Goal: Task Accomplishment & Management: Use online tool/utility

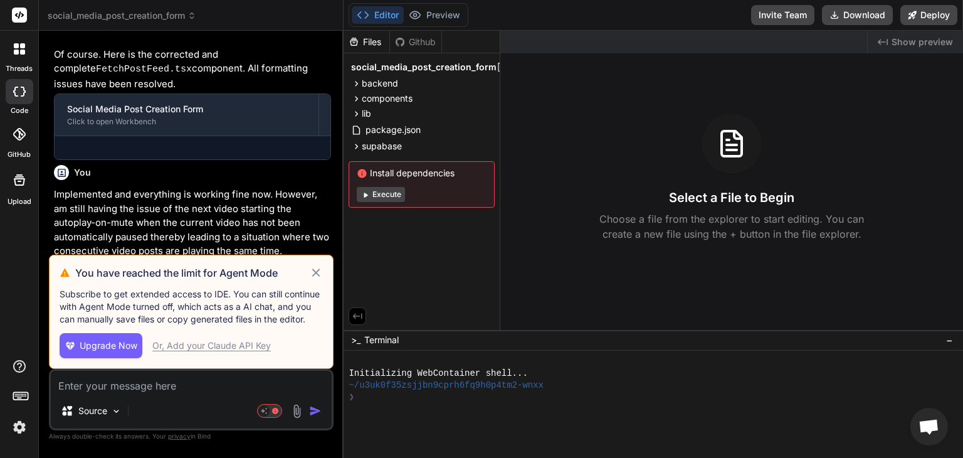
scroll to position [1347, 0]
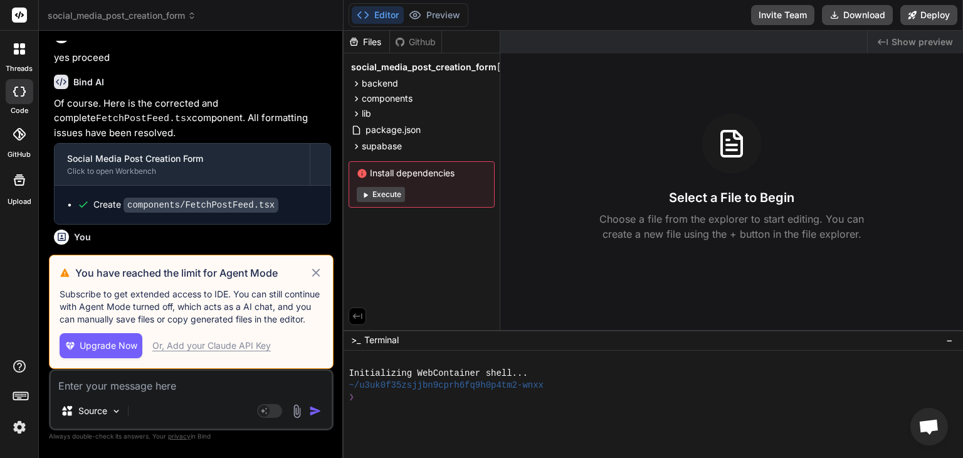
click at [233, 348] on div "Or, Add your Claude API Key" at bounding box center [211, 345] width 119 height 13
type textarea "x"
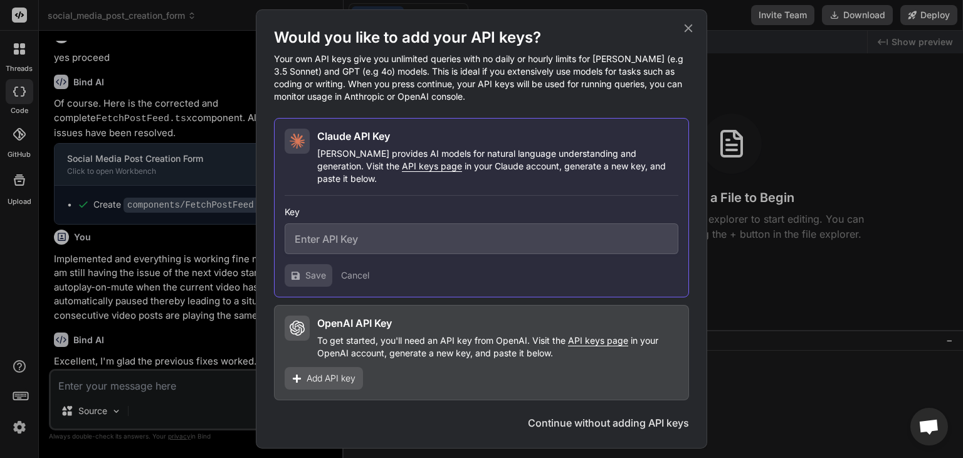
click at [413, 236] on input "text" at bounding box center [482, 238] width 394 height 31
drag, startPoint x: 364, startPoint y: 171, endPoint x: 356, endPoint y: 176, distance: 9.6
click at [402, 171] on span "API keys page" at bounding box center [432, 166] width 60 height 11
click at [385, 241] on input "text" at bounding box center [482, 238] width 394 height 31
paste input "sk-ant-api03-fIyS5s2qI9pz31siM26YugkhgegeKPkDy4lxO1OfEpjkLHMLyrF0ojztSBNeLrdcQ3…"
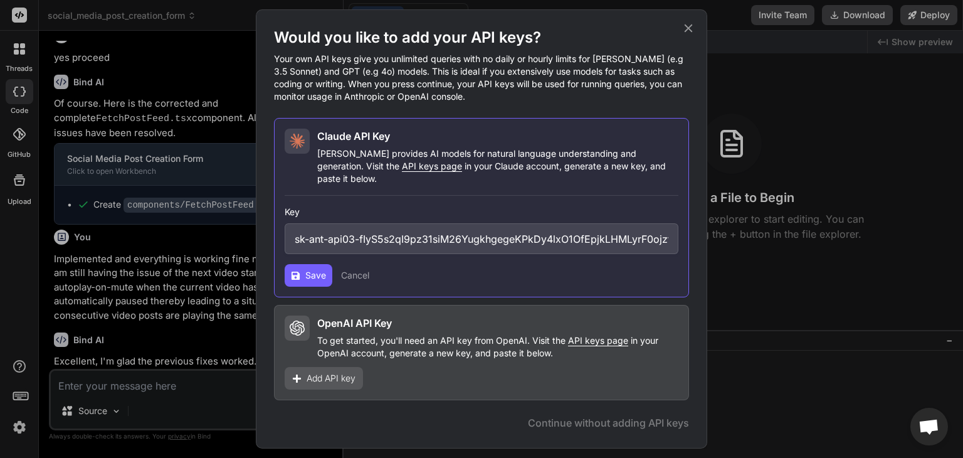
scroll to position [0, 226]
type input "sk-ant-api03-fIyS5s2qI9pz31siM26YugkhgegeKPkDy4lxO1OfEpjkLHMLyrF0ojztSBNeLrdcQ3…"
click at [302, 270] on button "Save" at bounding box center [309, 275] width 48 height 23
click at [319, 271] on span "Save" at bounding box center [315, 275] width 21 height 13
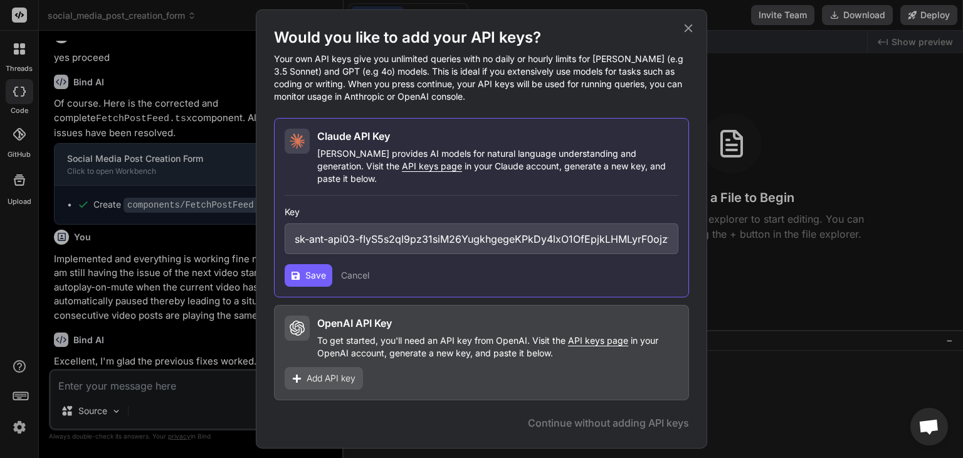
click at [687, 31] on icon at bounding box center [689, 28] width 14 height 14
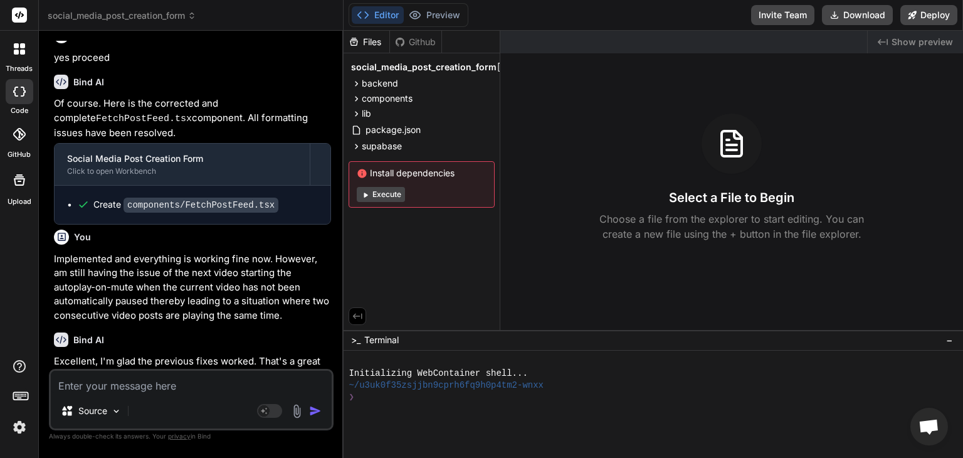
click at [148, 385] on textarea at bounding box center [191, 382] width 281 height 23
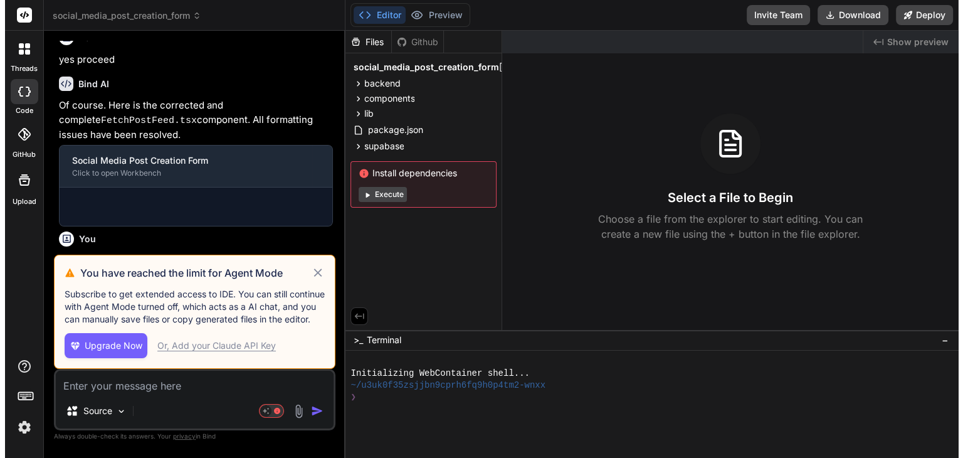
scroll to position [1347, 0]
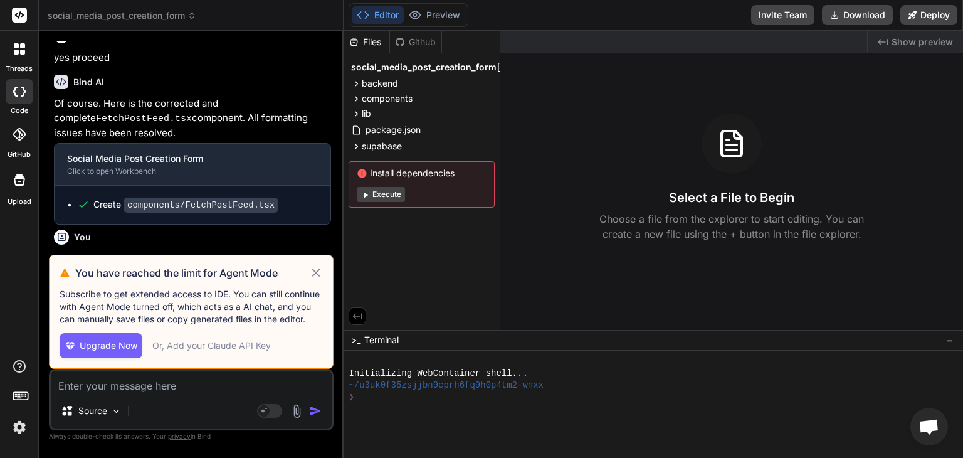
click at [236, 347] on div "Or, Add your Claude API Key" at bounding box center [211, 345] width 119 height 13
type textarea "x"
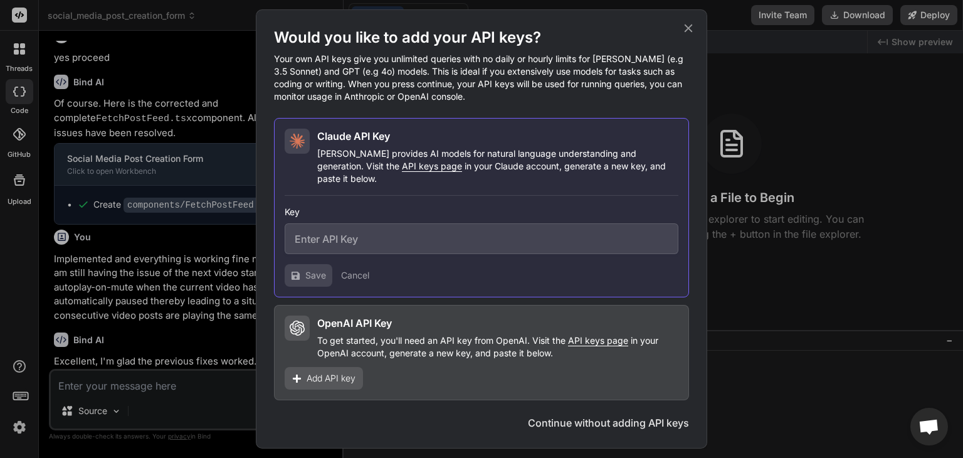
click at [350, 234] on input "text" at bounding box center [482, 238] width 394 height 31
paste input "sk-ant-api03-fIyS5s2qI9pz31siM26YugkhgegeKPkDy4lxO1OfEpjkLHMLyrF0ojztSBNeLrdcQ3…"
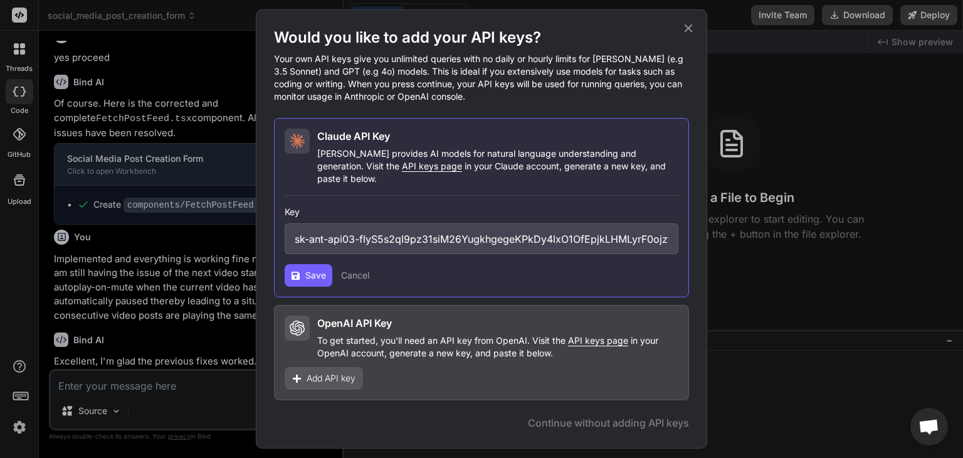
scroll to position [0, 226]
type input "sk-ant-api03-fIyS5s2qI9pz31siM26YugkhgegeKPkDy4lxO1OfEpjkLHMLyrF0ojztSBNeLrdcQ3…"
click at [306, 269] on span "Save" at bounding box center [315, 275] width 21 height 13
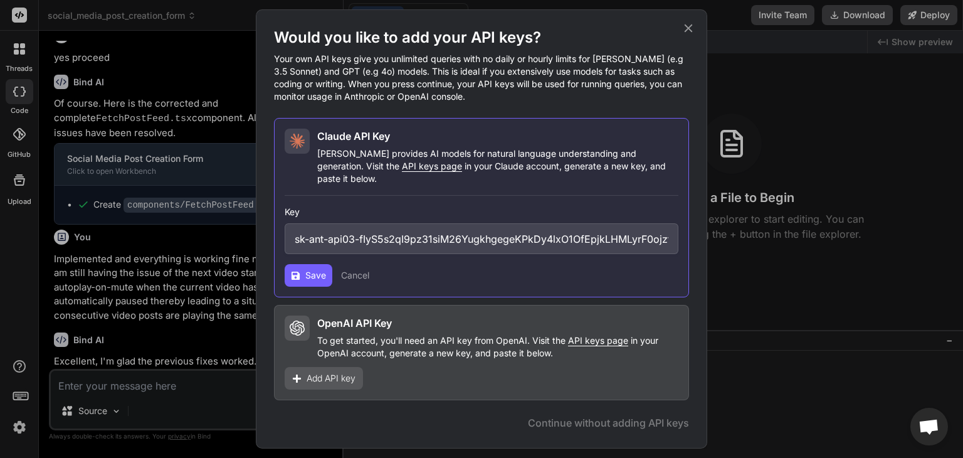
click at [306, 269] on span "Save" at bounding box center [315, 275] width 21 height 13
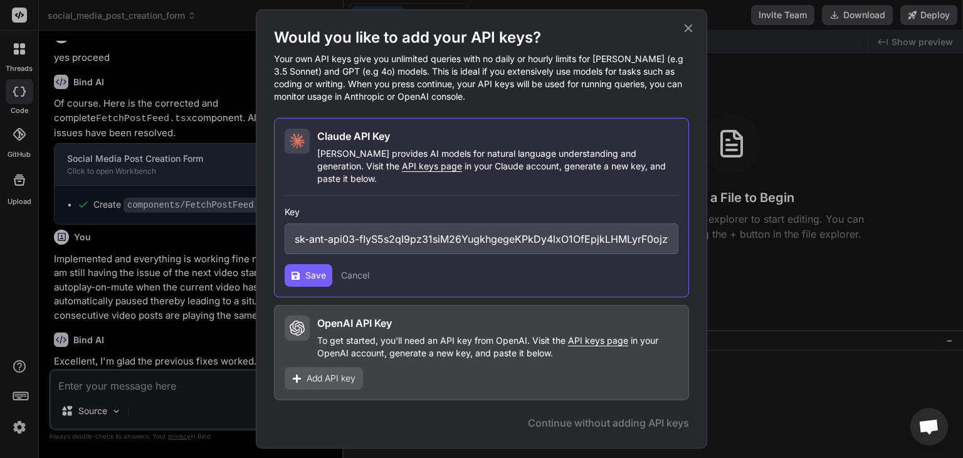
click at [306, 269] on span "Save" at bounding box center [315, 275] width 21 height 13
click at [687, 29] on icon at bounding box center [689, 28] width 14 height 14
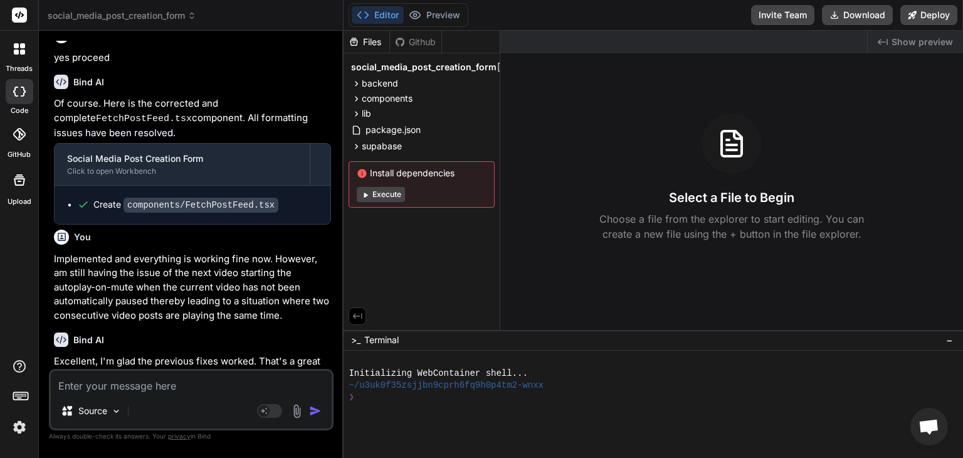
click at [169, 387] on textarea at bounding box center [191, 382] width 281 height 23
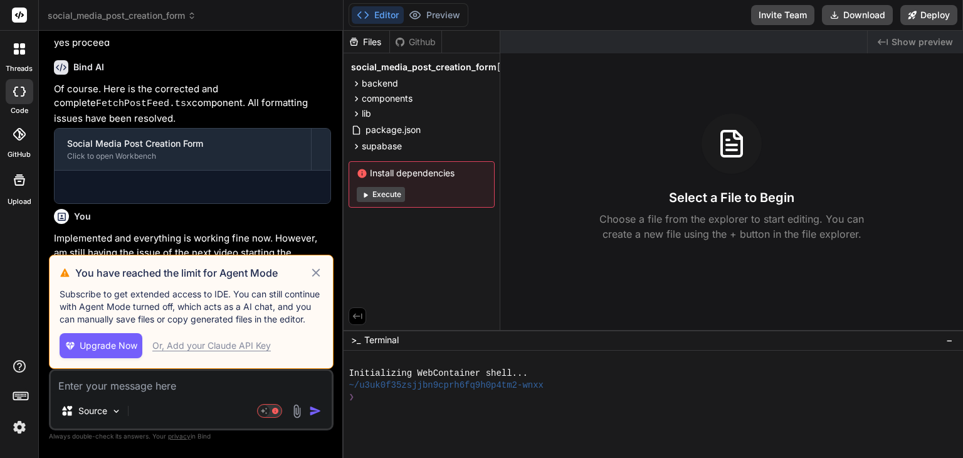
scroll to position [1347, 0]
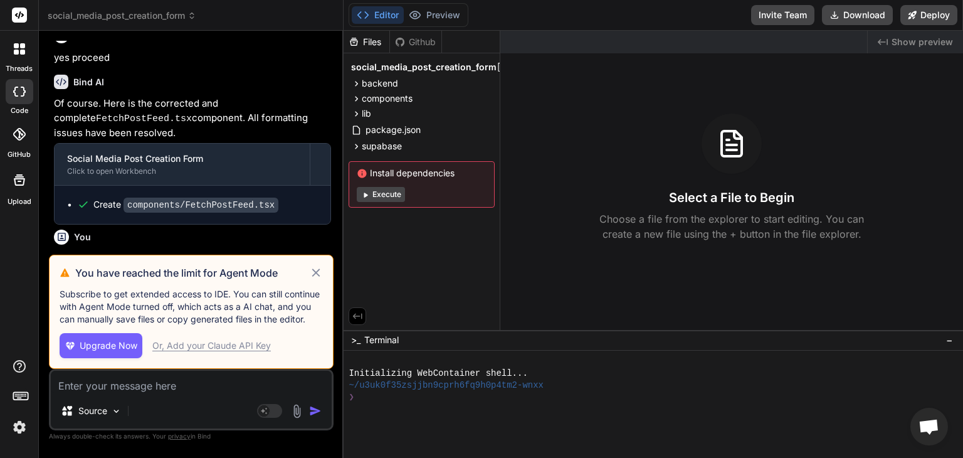
click at [223, 349] on div "Or, Add your Claude API Key" at bounding box center [211, 345] width 119 height 13
type textarea "x"
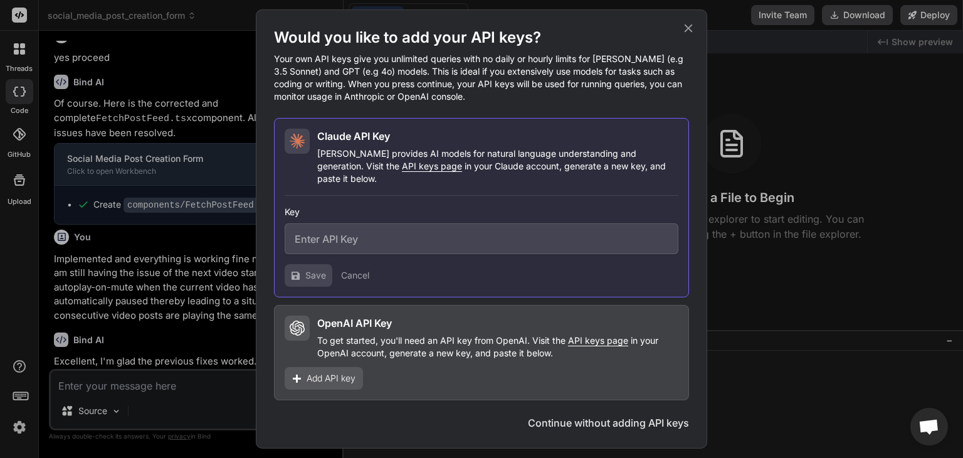
click at [396, 234] on input "text" at bounding box center [482, 238] width 394 height 31
paste input "sk-ant-api03-fIyS5s2qI9pz31siM26YugkhgegeKPkDy4lxO1OfEpjkLHMLyrF0ojztSBNeLrdcQ3…"
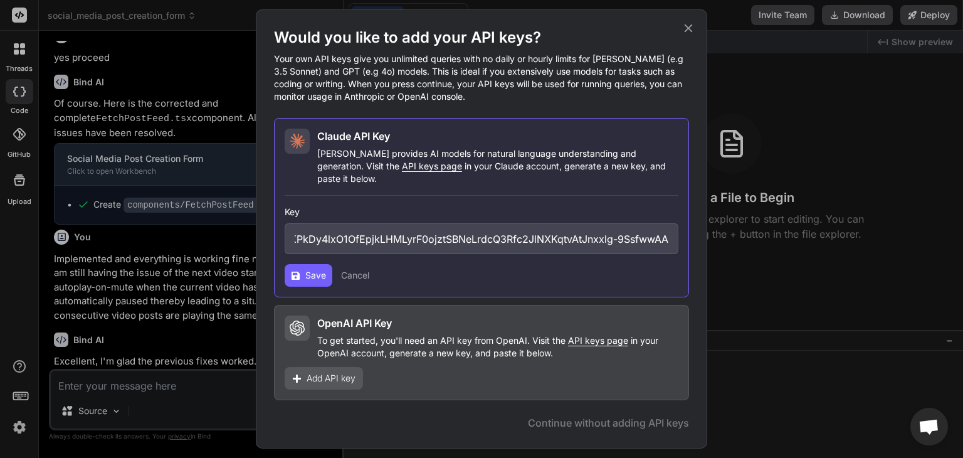
type input "sk-ant-api03-fIyS5s2qI9pz31siM26YugkhgegeKPkDy4lxO1OfEpjkLHMLyrF0ojztSBNeLrdcQ3…"
click at [314, 272] on span "Save" at bounding box center [315, 275] width 21 height 13
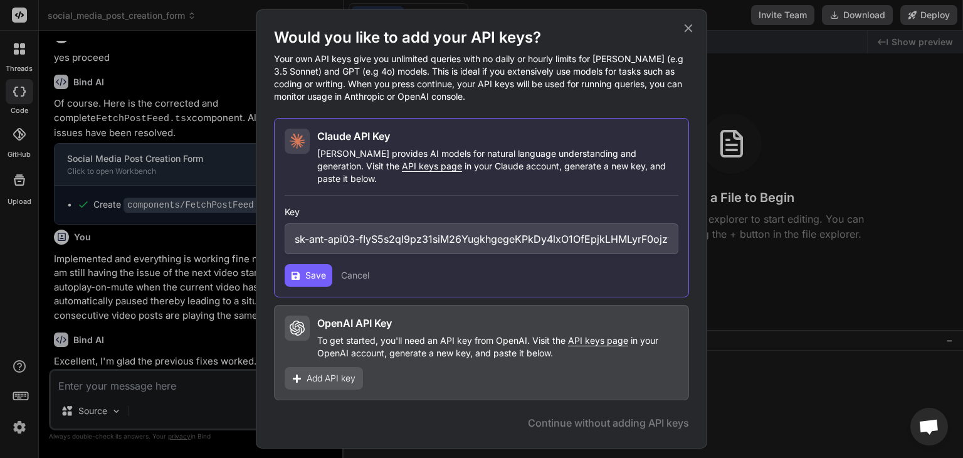
click at [309, 272] on span "Save" at bounding box center [315, 275] width 21 height 13
click at [695, 29] on icon at bounding box center [689, 28] width 14 height 14
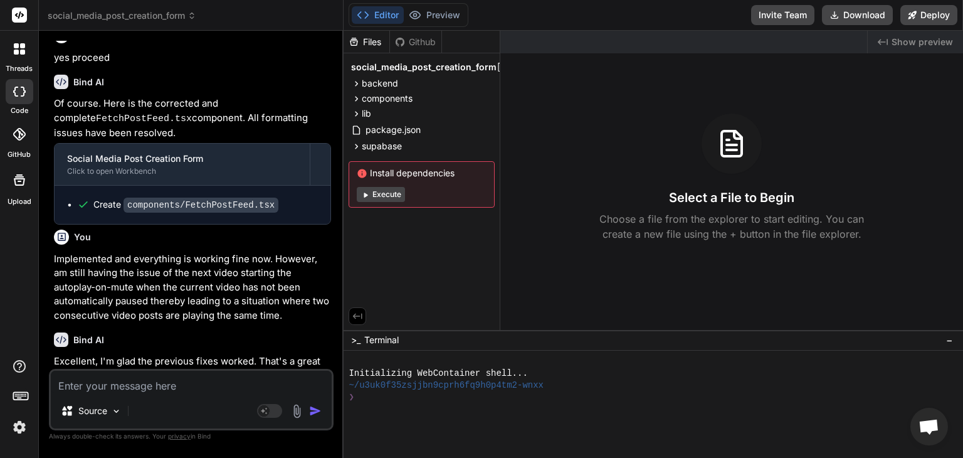
click at [187, 389] on textarea at bounding box center [191, 382] width 281 height 23
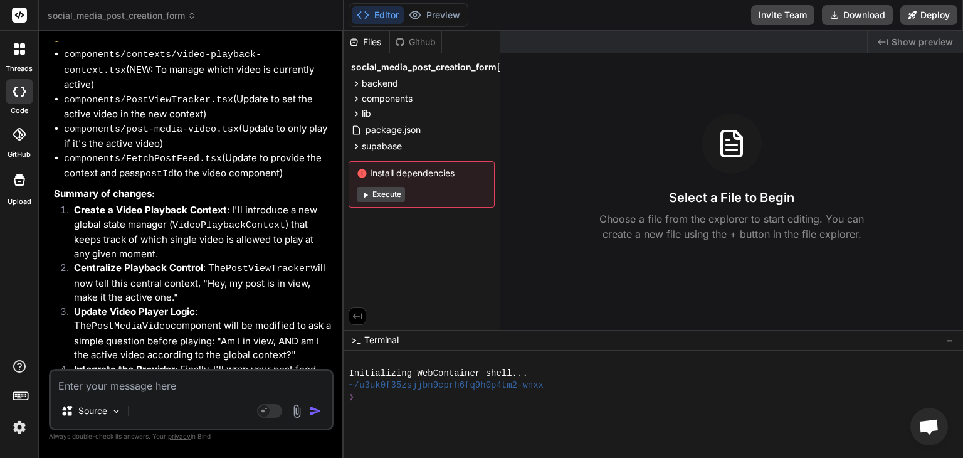
scroll to position [1899, 0]
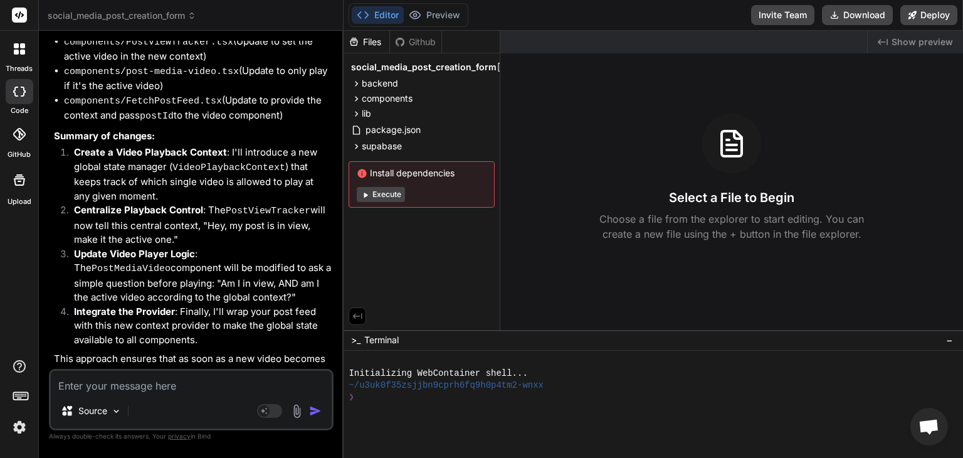
type textarea "x"
type textarea "p"
type textarea "x"
type textarea "pro"
type textarea "x"
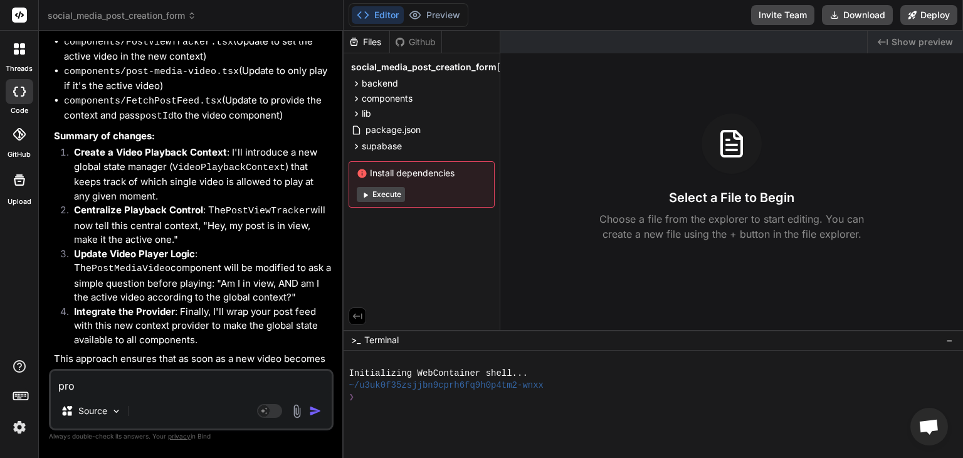
type textarea "proc"
type textarea "x"
type textarea "proce"
type textarea "x"
type textarea "proced"
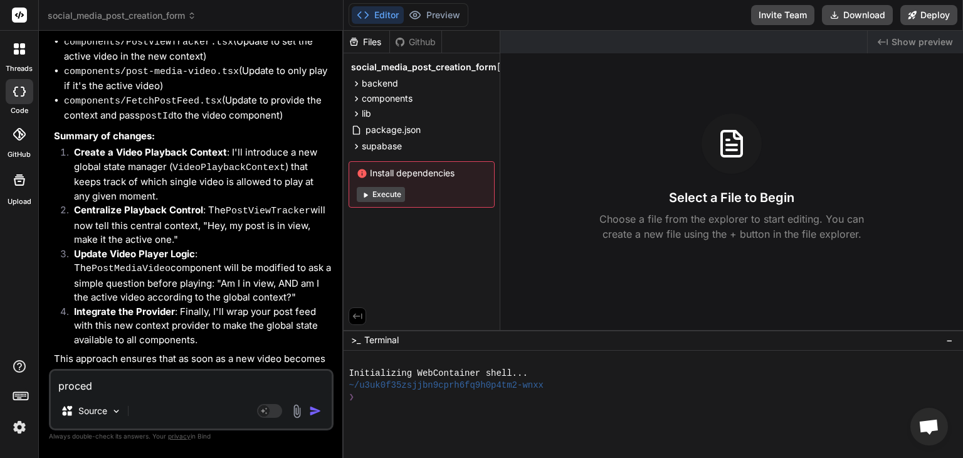
type textarea "x"
type textarea "procedd"
type textarea "x"
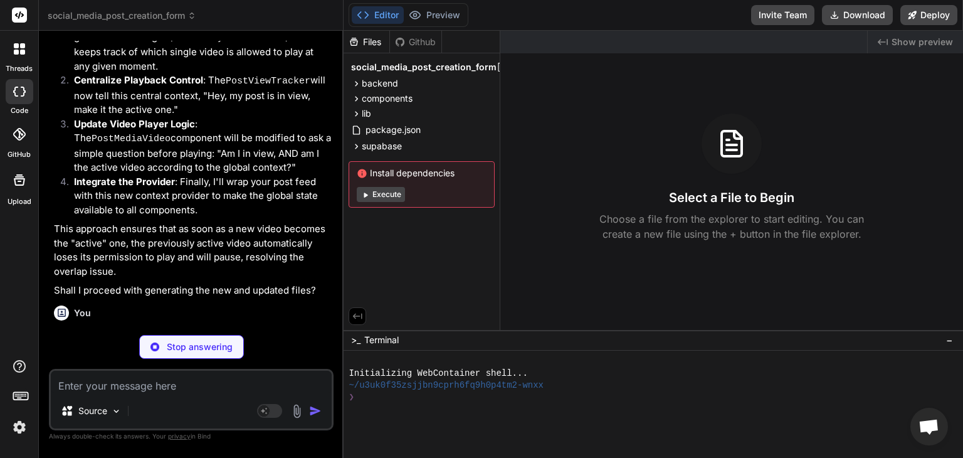
scroll to position [2028, 0]
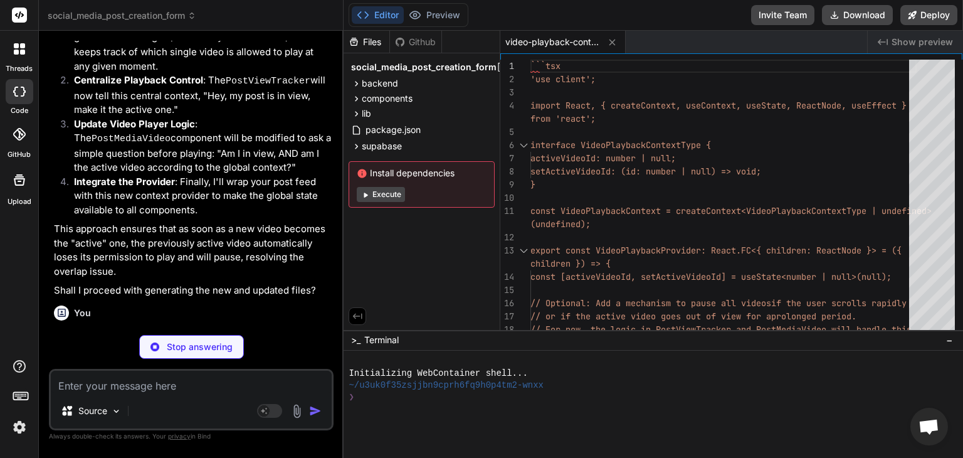
type textarea "x"
type textarea "} }, [inView, postId, currentUser, trackView, activeVideoId, setActiveVideoId])…"
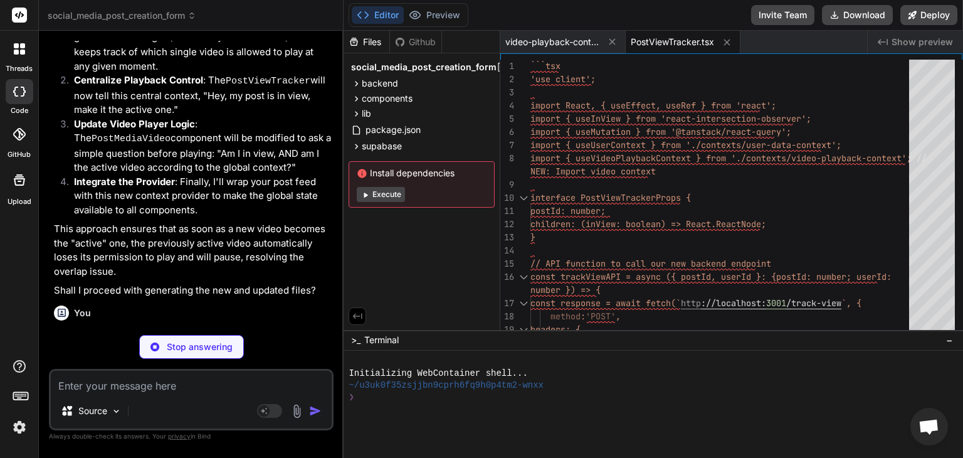
type textarea "x"
type textarea "```"
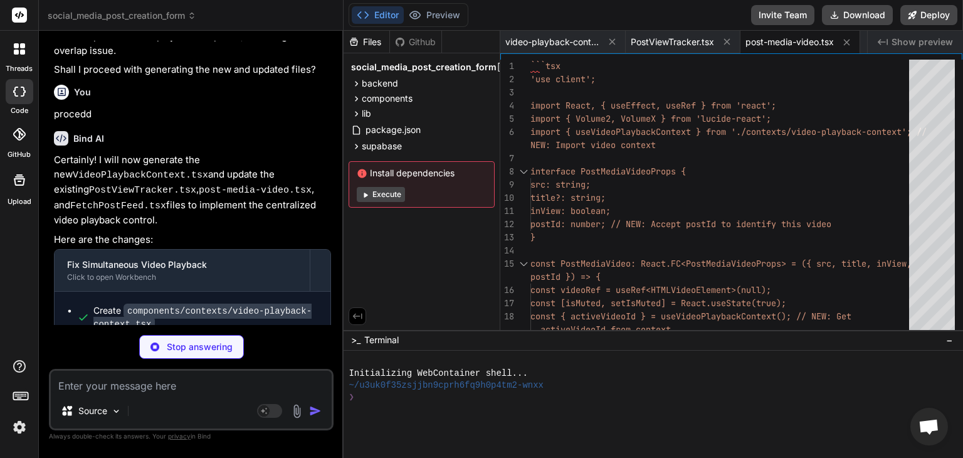
scroll to position [2260, 0]
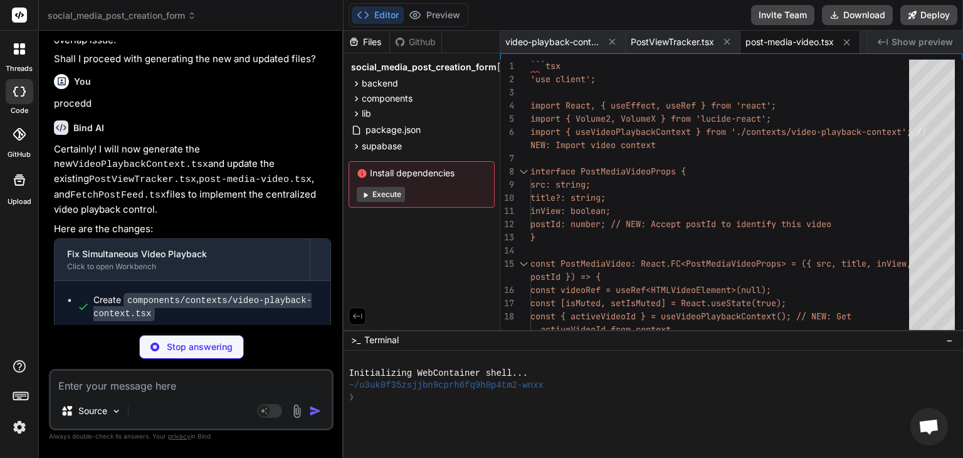
type textarea "x"
type textarea "{!hasNextPage && posts.length > 0 && <p>No more posts to load.</p>}\n </div>\n\…"
type textarea "x"
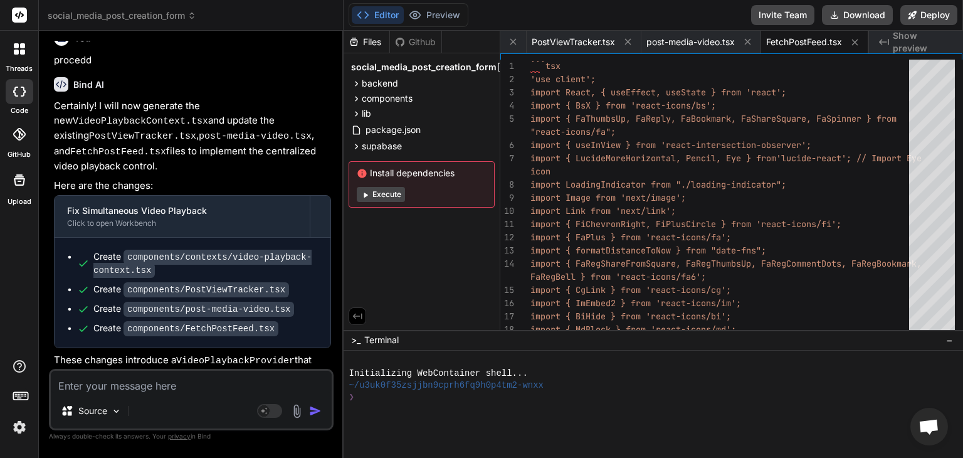
scroll to position [2308, 0]
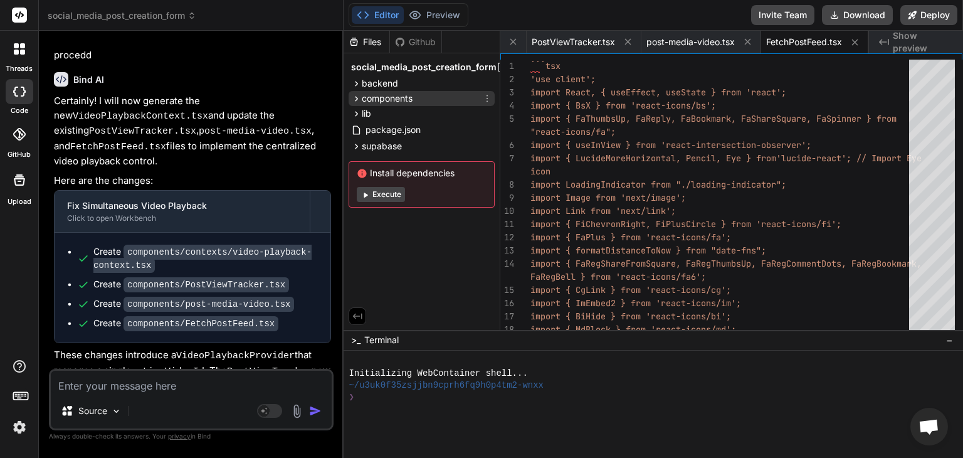
click at [356, 94] on icon at bounding box center [356, 98] width 11 height 11
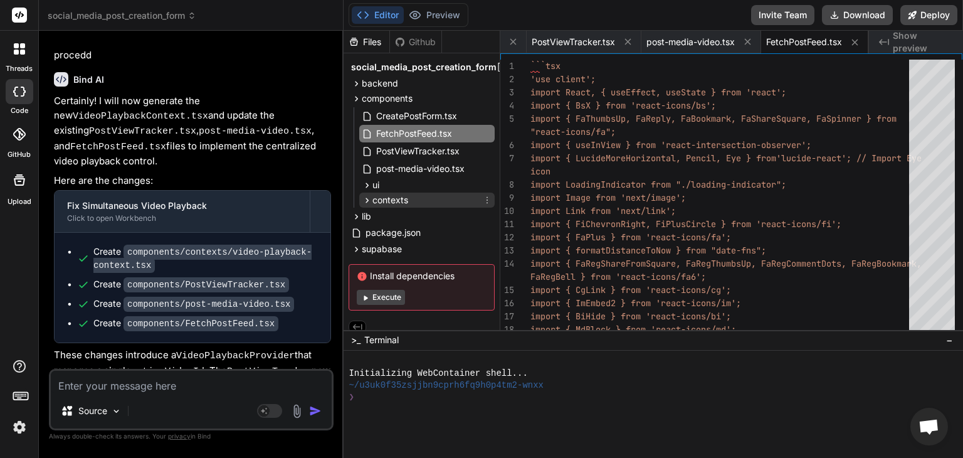
click at [365, 200] on icon at bounding box center [367, 200] width 11 height 11
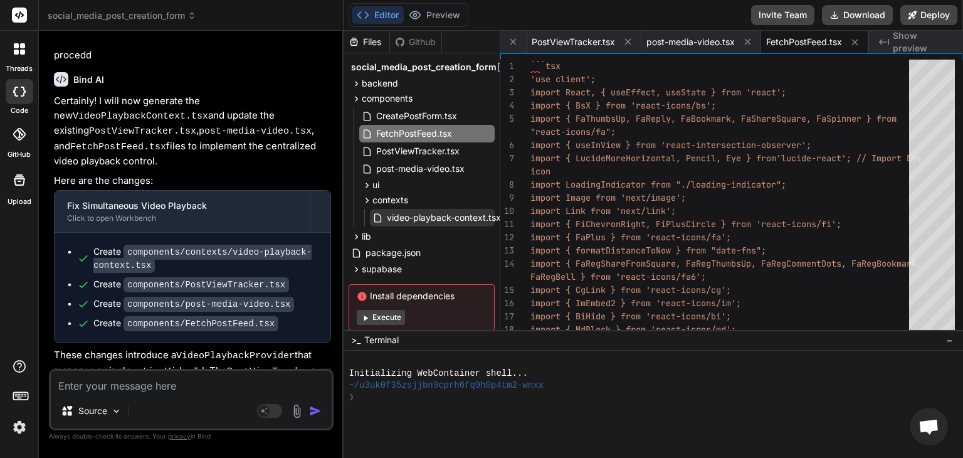
click at [403, 211] on span "video-playback-context.tsx" at bounding box center [444, 217] width 117 height 15
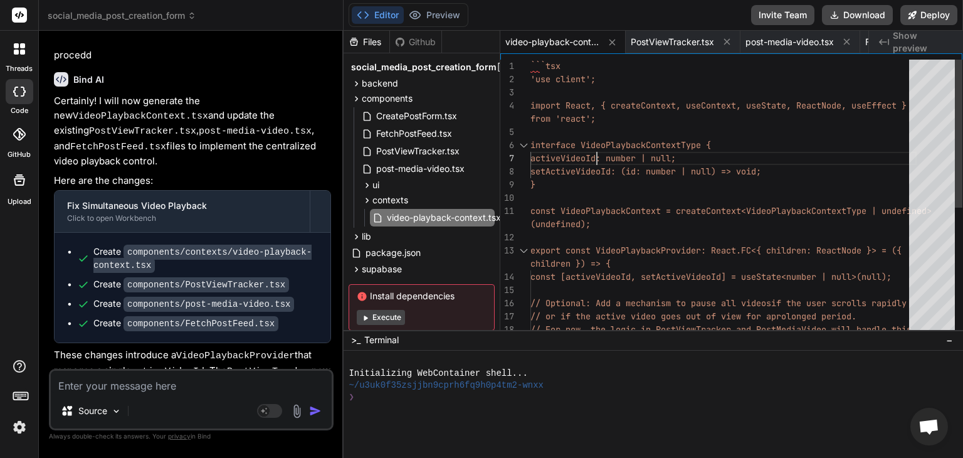
scroll to position [0, 0]
click at [596, 148] on div "```tsx 'use client'; import React, { createContext, useContext, useStat e, Reac…" at bounding box center [723, 317] width 386 height 514
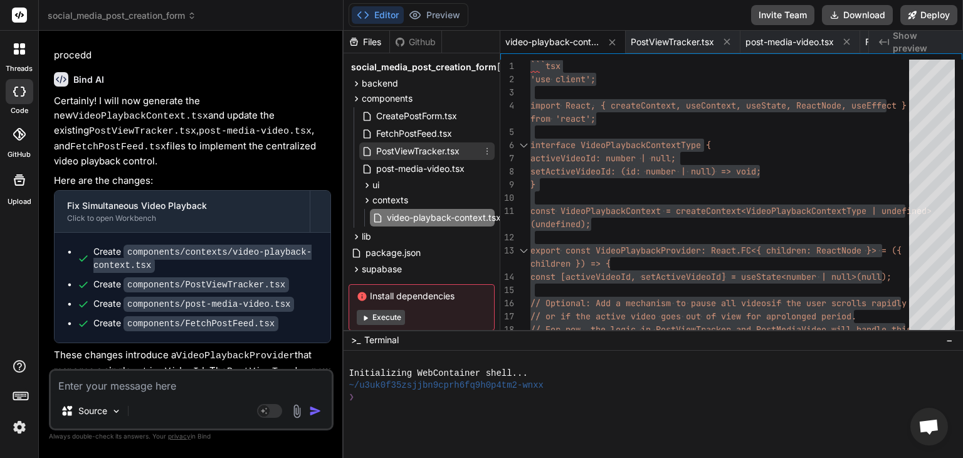
click at [430, 155] on span "PostViewTracker.tsx" at bounding box center [418, 151] width 86 height 15
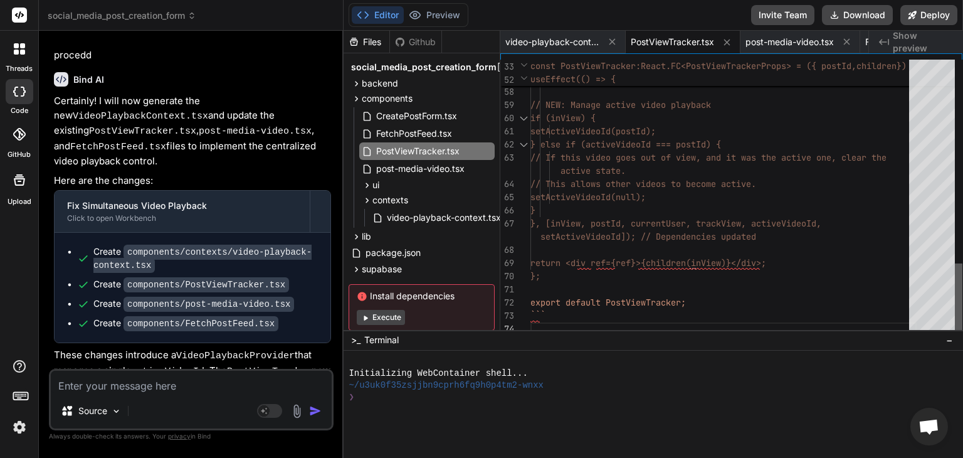
click at [962, 317] on div at bounding box center [959, 299] width 8 height 72
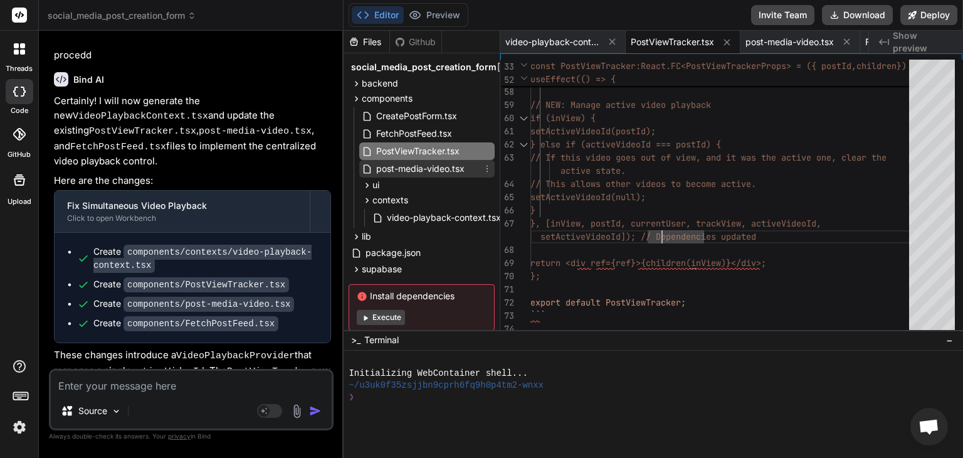
click at [423, 167] on span "post-media-video.tsx" at bounding box center [420, 168] width 91 height 15
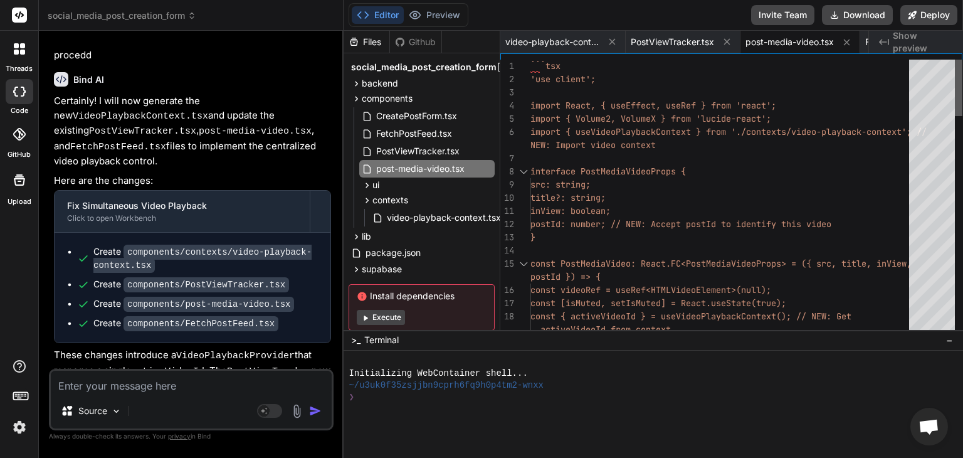
click at [955, 79] on div at bounding box center [959, 198] width 8 height 276
click at [959, 93] on div at bounding box center [959, 88] width 8 height 56
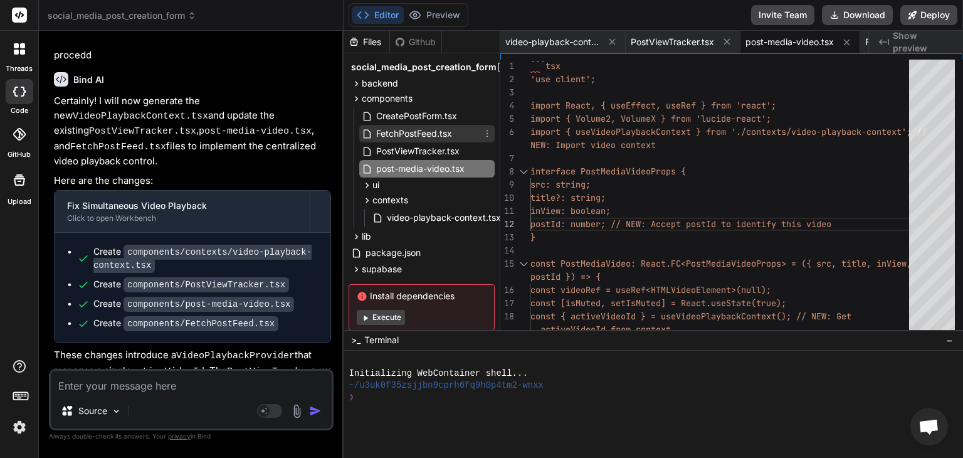
click at [450, 132] on span "FetchPostFeed.tsx" at bounding box center [414, 133] width 78 height 15
type textarea "{!hasNextPage && posts.length > 0 && <p>No more posts to load.</p>}\n </div>\n\…"
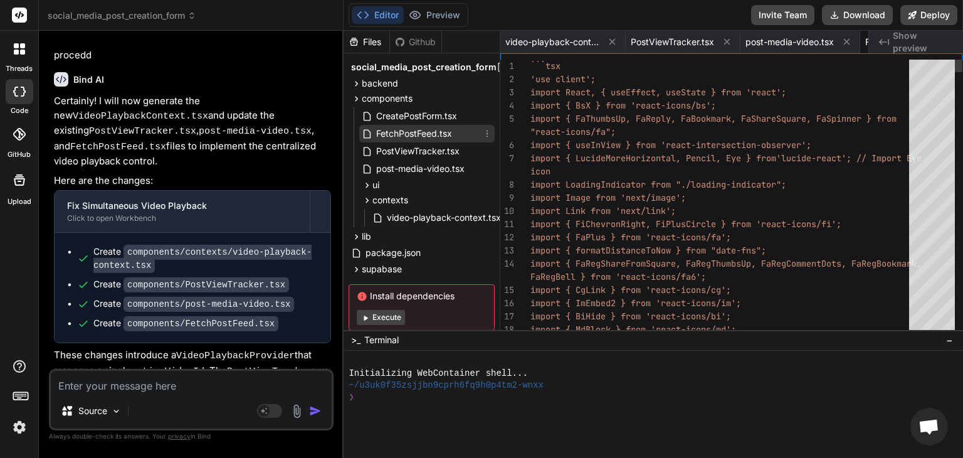
scroll to position [0, 100]
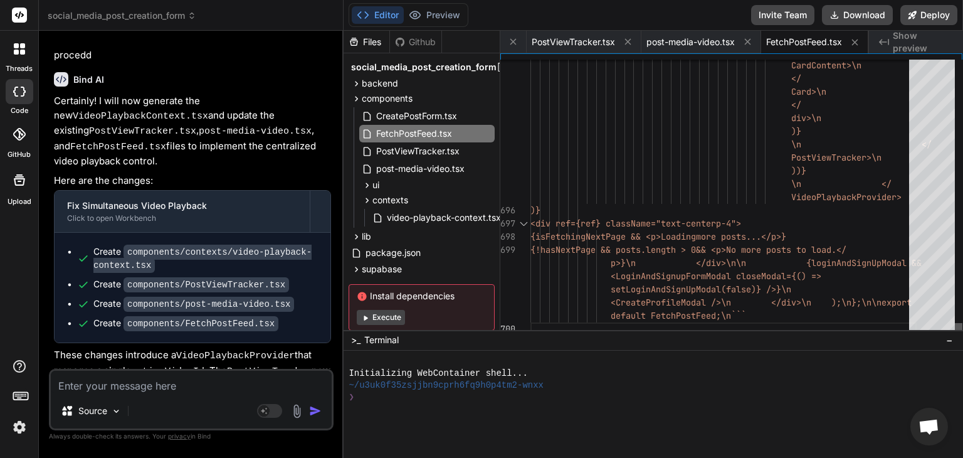
click at [962, 335] on div at bounding box center [959, 329] width 8 height 13
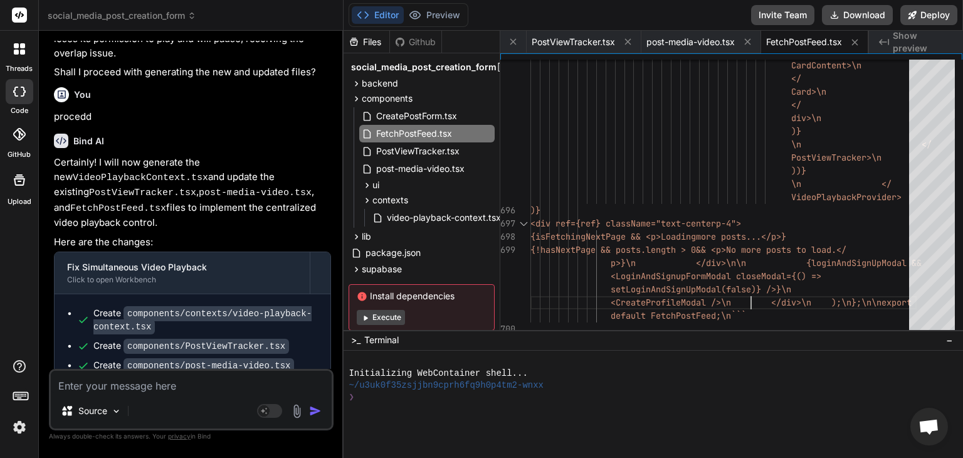
scroll to position [2308, 0]
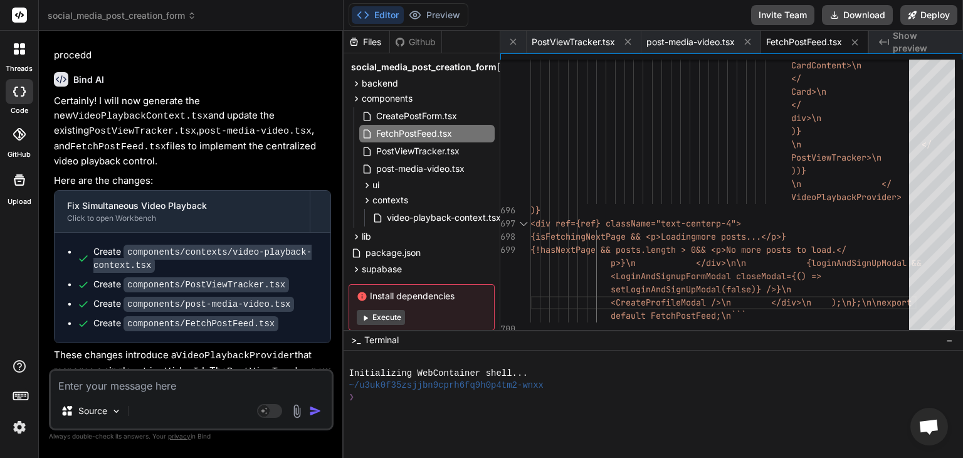
drag, startPoint x: 176, startPoint y: 382, endPoint x: 170, endPoint y: 396, distance: 14.9
click at [170, 396] on div "Source Agent Mode. When this toggle is activated, AI automatically makes decisi…" at bounding box center [191, 399] width 285 height 61
type textarea "x"
type textarea "K"
type textarea "x"
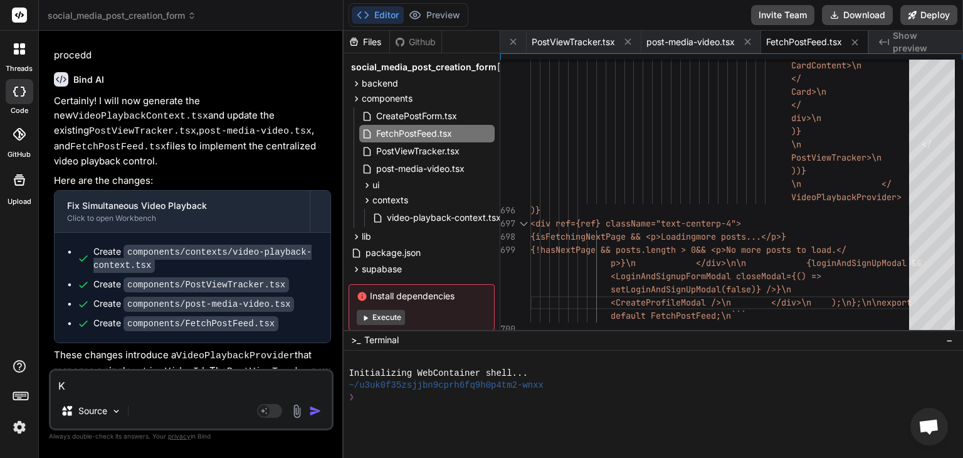
type textarea "Ki"
type textarea "x"
type textarea "Kin"
type textarea "x"
type textarea "Kind"
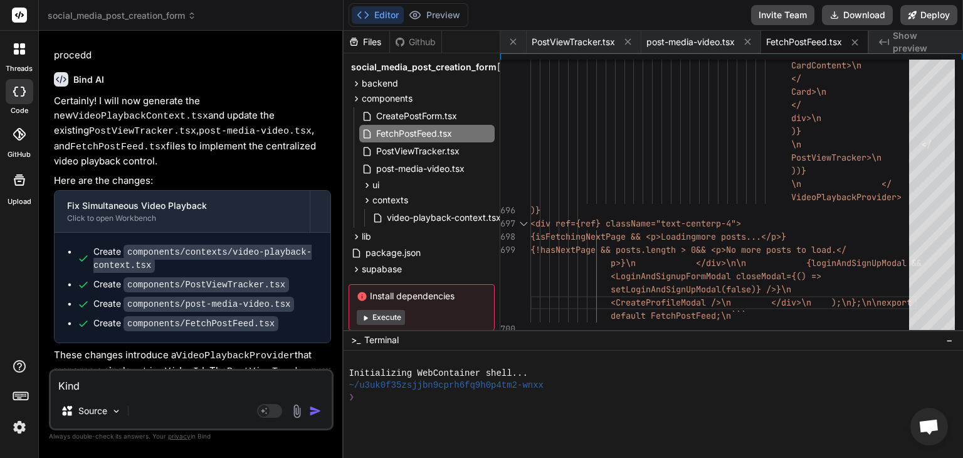
type textarea "x"
type textarea "Kindl"
type textarea "x"
type textarea "Kindly"
type textarea "x"
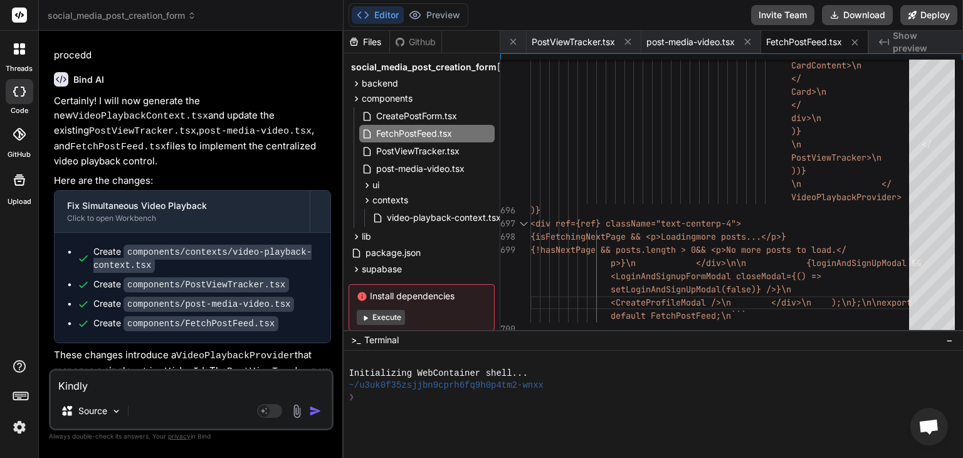
type textarea "Kindly"
type textarea "x"
type textarea "Kindly c"
type textarea "x"
type textarea "Kindly che"
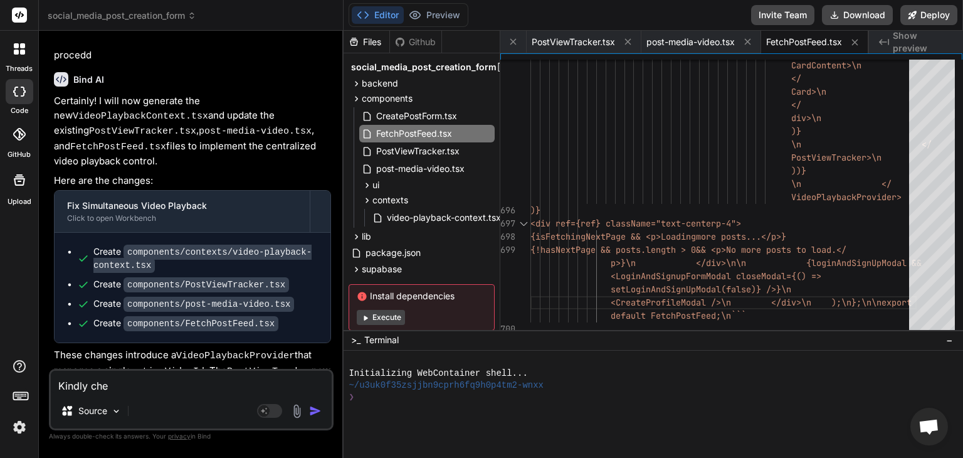
type textarea "x"
type textarea "Kindly chec"
type textarea "x"
type textarea "Kindly check"
type textarea "x"
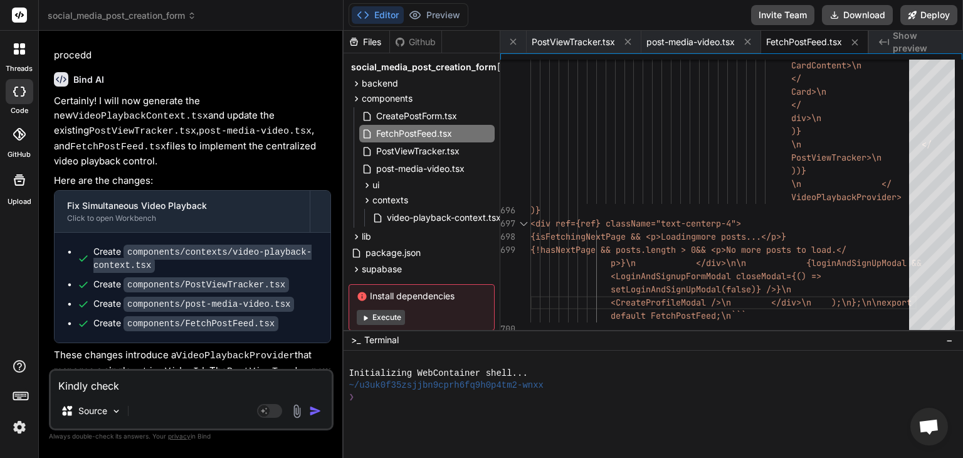
type textarea "Kindly check"
type textarea "x"
type textarea "Kindly check t"
type textarea "x"
type textarea "Kindly check the"
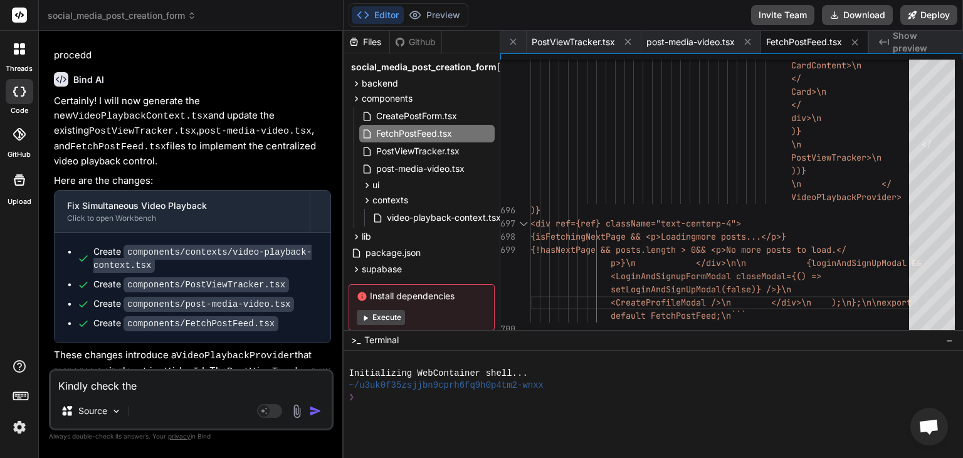
type textarea "x"
type textarea "Kindly check the"
type textarea "x"
type textarea "Kindly check the F"
type textarea "x"
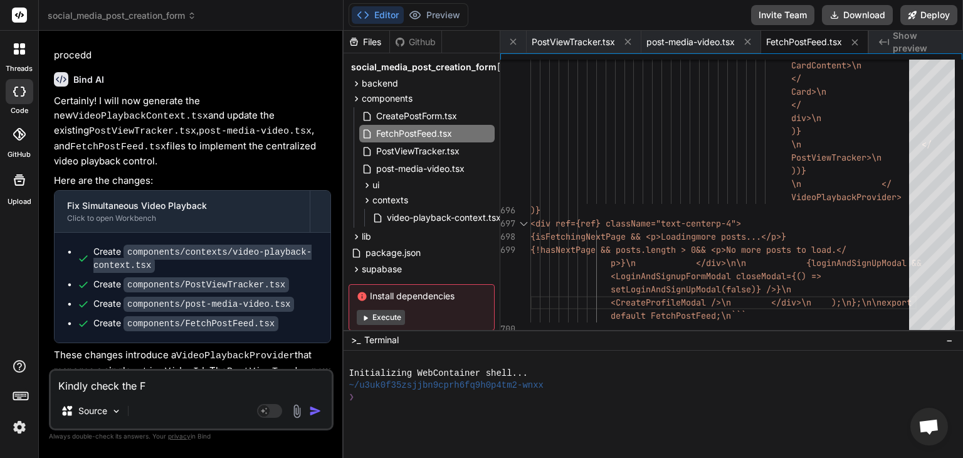
type textarea "Kindly check the Fe"
type textarea "x"
type textarea "Kindly check the Fet"
type textarea "x"
type textarea "Kindly check the Fetc"
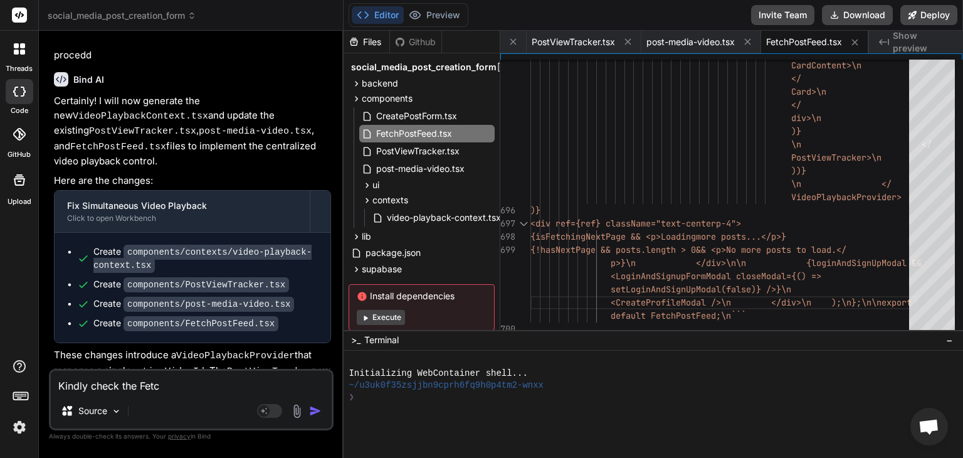
type textarea "x"
type textarea "Kindly check the Fetch"
type textarea "x"
type textarea "Kindly check the FetchP"
type textarea "x"
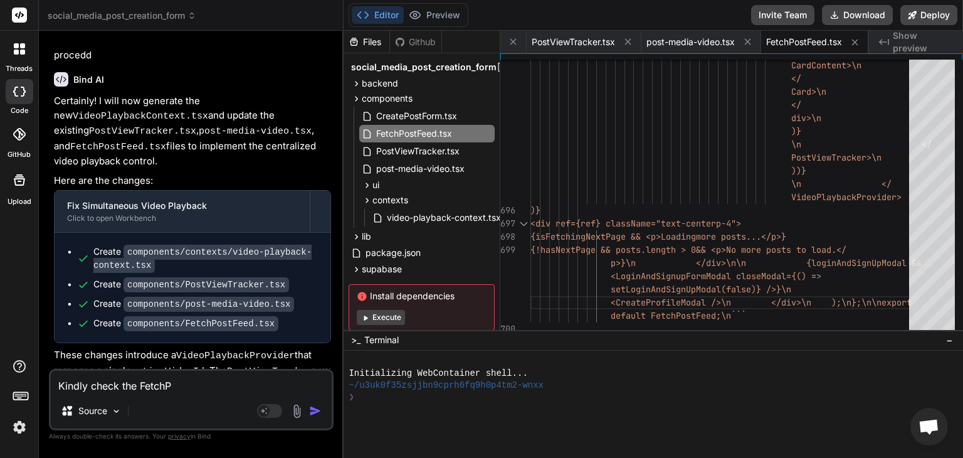
type textarea "Kindly check the FetchPo"
type textarea "x"
type textarea "Kindly check the FetchPos"
type textarea "x"
type textarea "Kindly check the FetchPost"
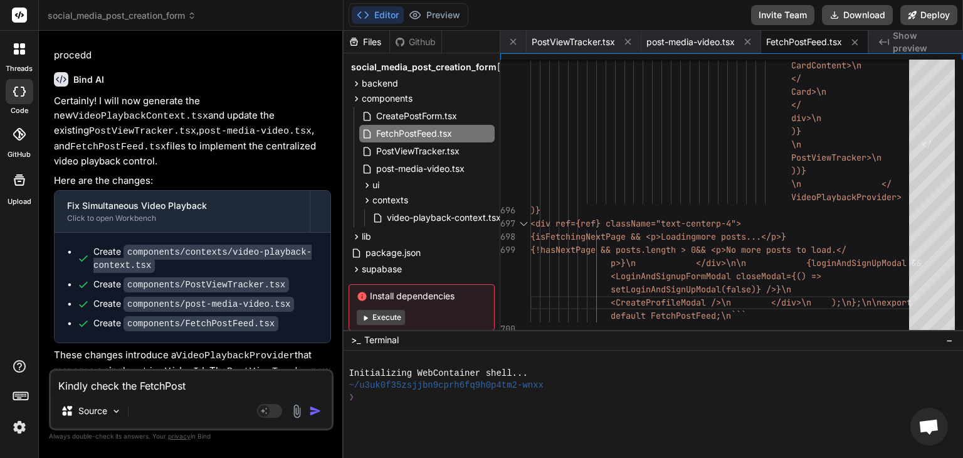
type textarea "x"
type textarea "Kindly check the FetchPostF"
type textarea "x"
type textarea "Kindly check the FetchPostFe"
type textarea "x"
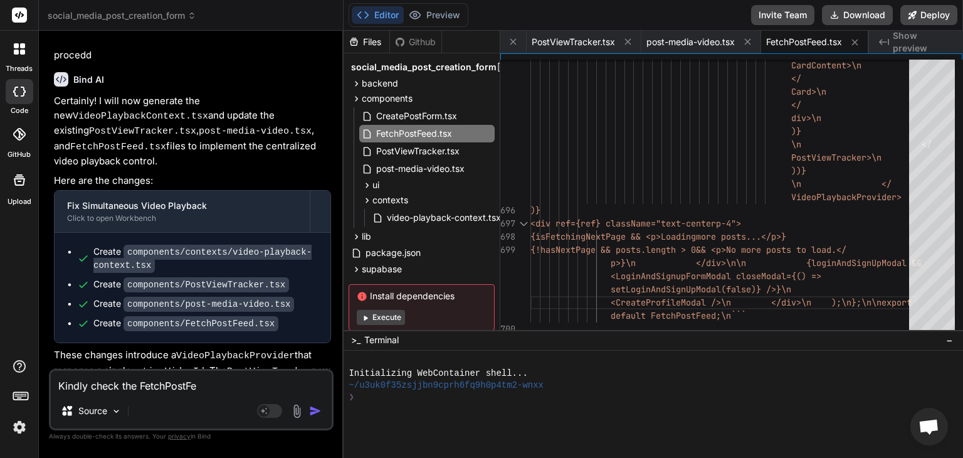
type textarea "Kindly check the FetchPostFee"
type textarea "x"
type textarea "Kindly check the FetchPostFeed"
type textarea "x"
type textarea "Kindly check the FetchPostFeed"
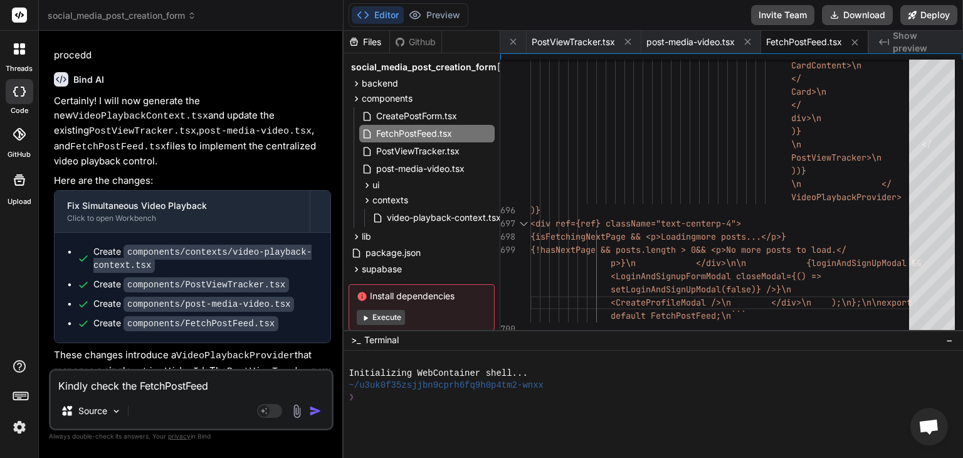
type textarea "x"
type textarea "Kindly check the FetchPostFeed c"
type textarea "x"
type textarea "Kindly check the FetchPostFeed co"
type textarea "x"
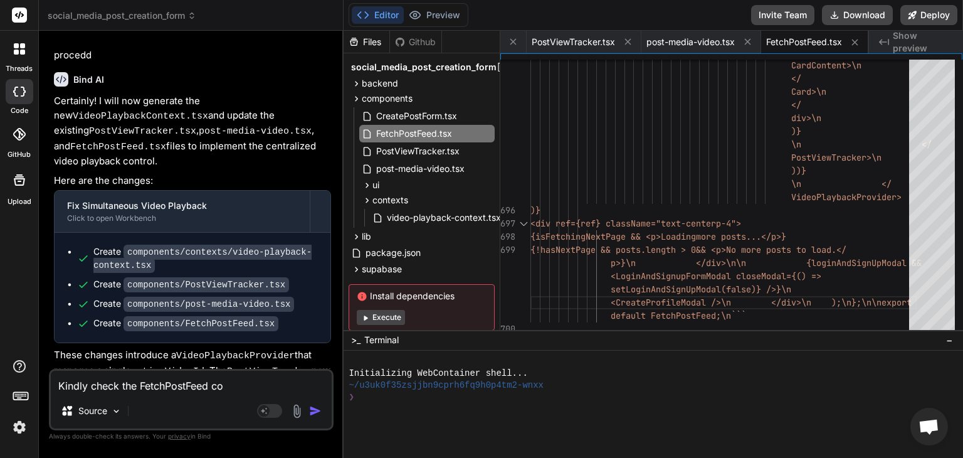
type textarea "Kindly check the FetchPostFeed com"
type textarea "x"
type textarea "Kindly check the FetchPostFeed comp"
type textarea "x"
type textarea "Kindly check the FetchPostFeed compo"
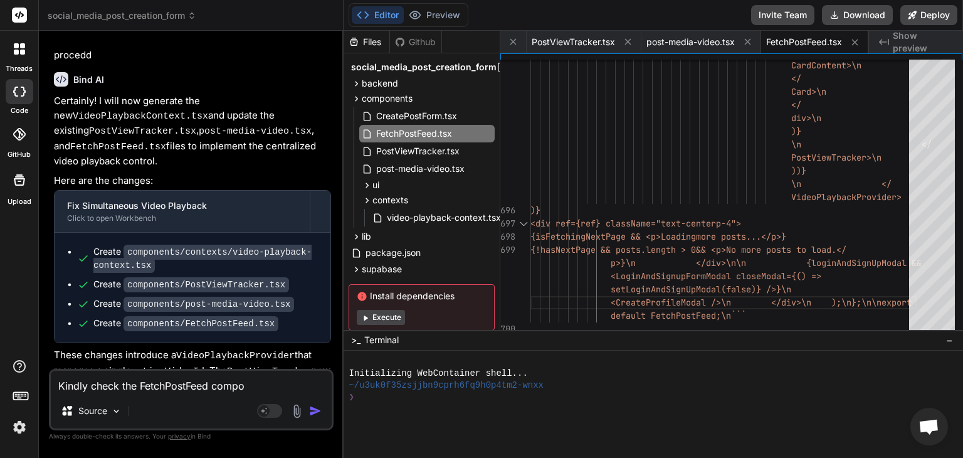
type textarea "x"
type textarea "Kindly check the FetchPostFeed compon"
type textarea "x"
type textarea "Kindly check the FetchPostFeed compone"
type textarea "x"
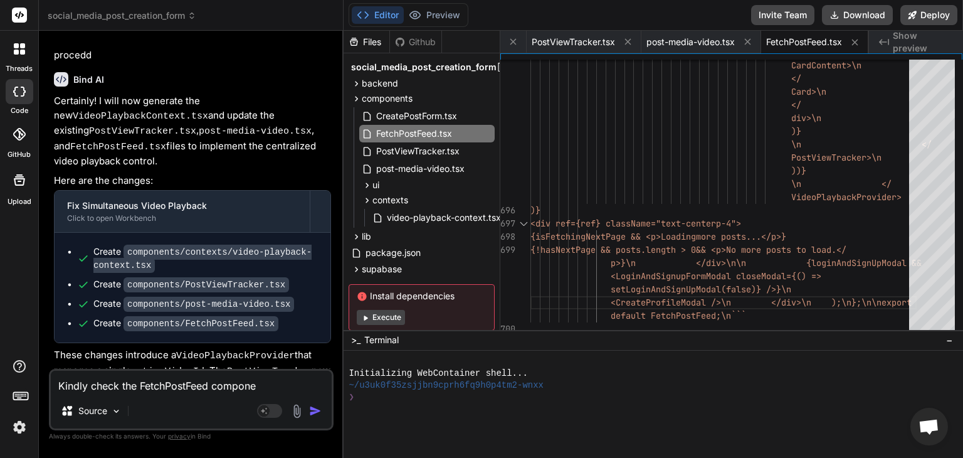
type textarea "Kindly check the FetchPostFeed componen"
type textarea "x"
type textarea "Kindly check the FetchPostFeed component"
type textarea "x"
type textarea "Kindly check the FetchPostFeed component,"
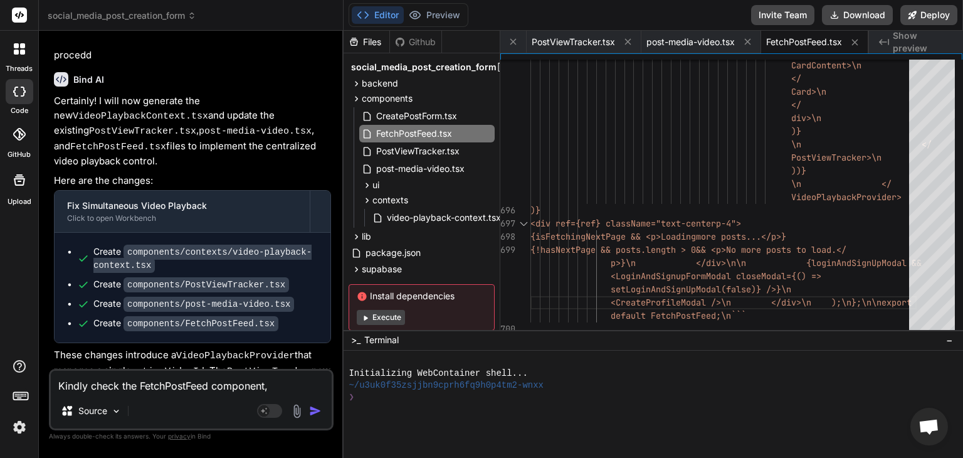
type textarea "x"
type textarea "Kindly check the FetchPostFeed component,"
type textarea "x"
type textarea "Kindly check the FetchPostFeed component, it"
type textarea "x"
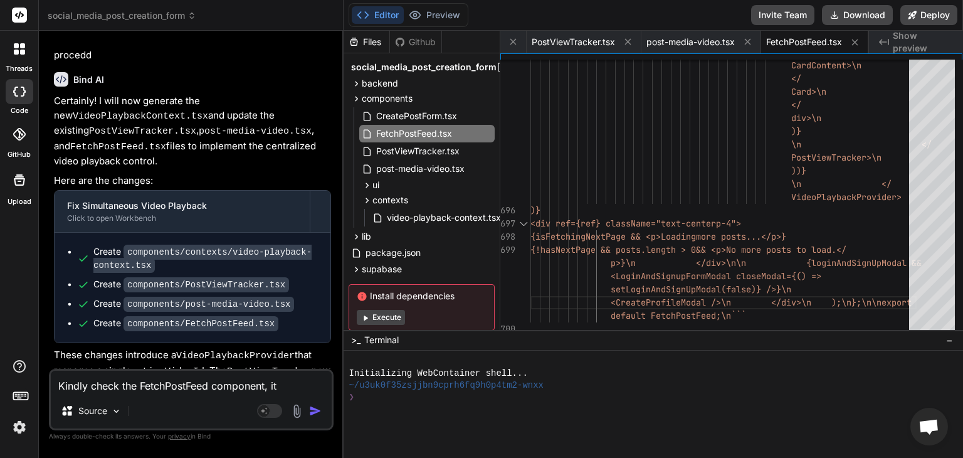
type textarea "Kindly check the FetchPostFeed component, it"
type textarea "x"
type textarea "Kindly check the FetchPostFeed component, it s"
type textarea "x"
type textarea "Kindly check the FetchPostFeed component, it se"
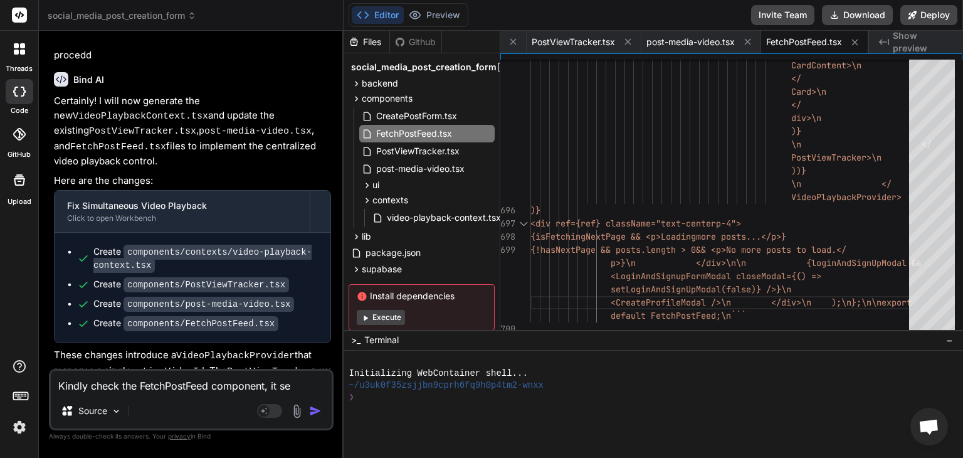
type textarea "x"
type textarea "Kindly check the FetchPostFeed component, it see"
type textarea "x"
type textarea "Kindly check the FetchPostFeed component, it seem"
type textarea "x"
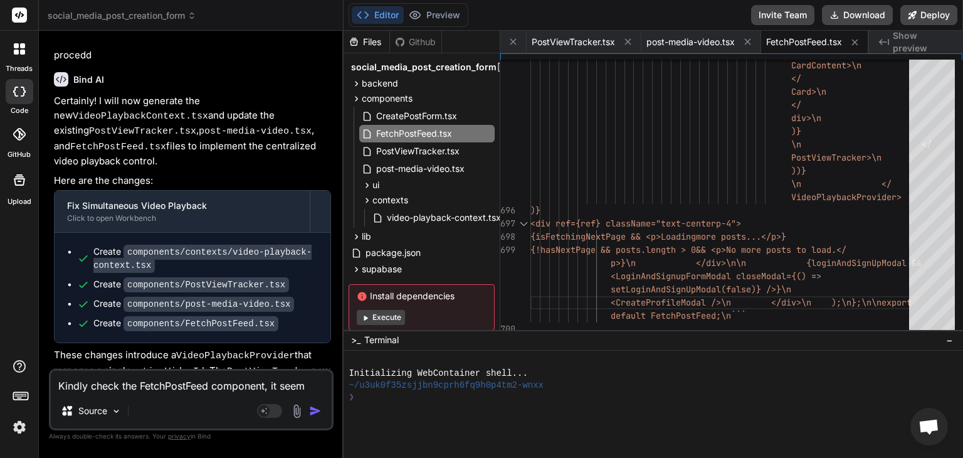
type textarea "Kindly check the FetchPostFeed component, it seems"
type textarea "x"
type textarea "Kindly check the FetchPostFeed component, it seems"
type textarea "x"
type textarea "Kindly check the FetchPostFeed component, it seems s"
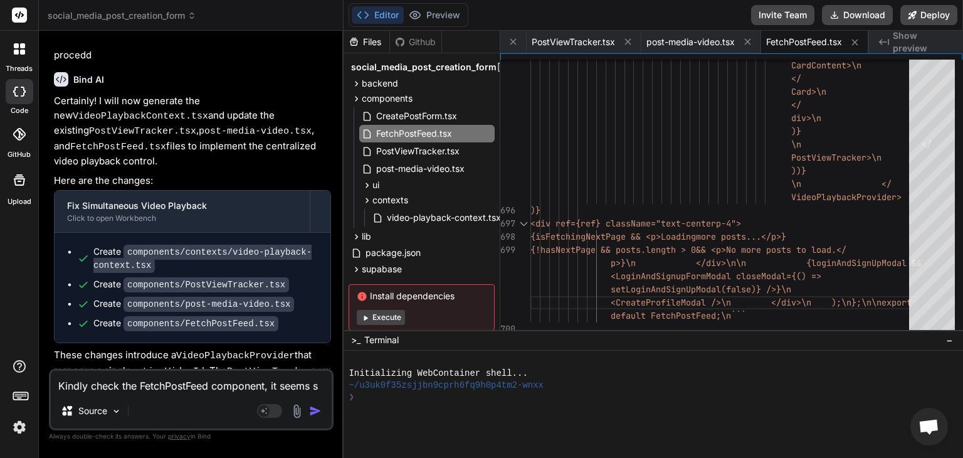
type textarea "x"
type textarea "Kindly check the FetchPostFeed component, it seems so"
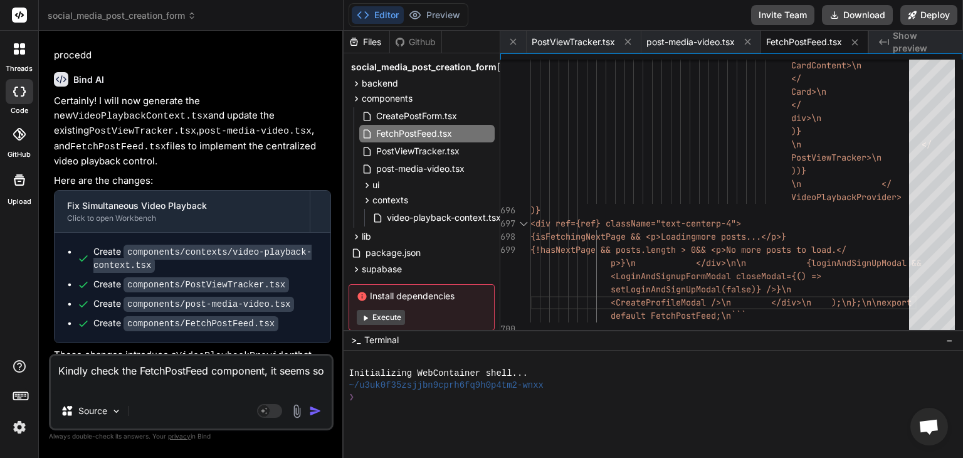
type textarea "x"
type textarea "Kindly check the FetchPostFeed component, it seems som"
type textarea "x"
type textarea "Kindly check the FetchPostFeed component, it seems some"
type textarea "x"
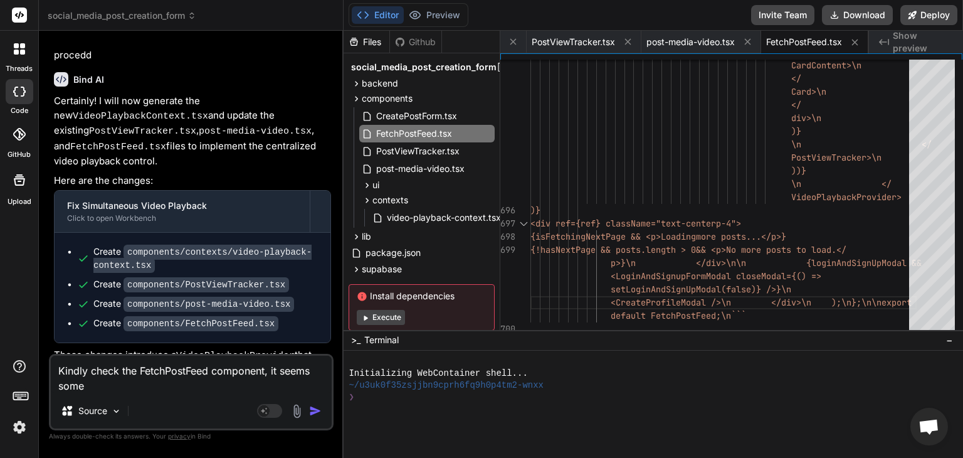
type textarea "Kindly check the FetchPostFeed component, it seems somet"
type textarea "x"
type textarea "Kindly check the FetchPostFeed component, it seems someth"
type textarea "x"
type textarea "Kindly check the FetchPostFeed component, it seems somethi"
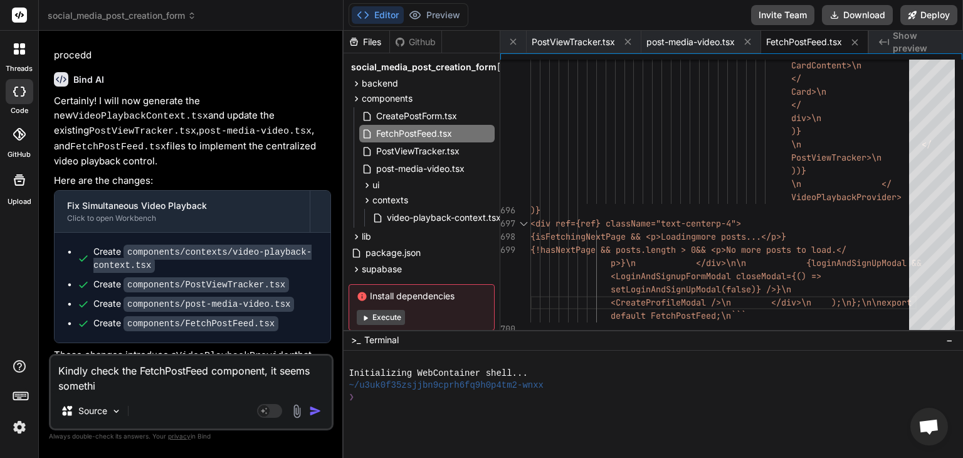
type textarea "x"
type textarea "Kindly check the FetchPostFeed component, it seems something"
type textarea "x"
type textarea "Kindly check the FetchPostFeed component, it seems something"
type textarea "x"
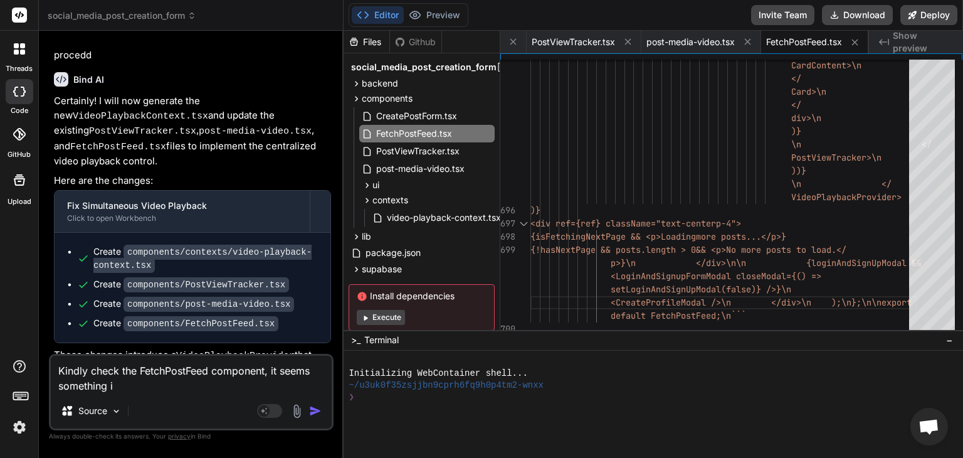
type textarea "Kindly check the FetchPostFeed component, it seems something is"
type textarea "x"
type textarea "Kindly check the FetchPostFeed component, it seems something is"
type textarea "x"
type textarea "Kindly check the FetchPostFeed component, it seems something is w"
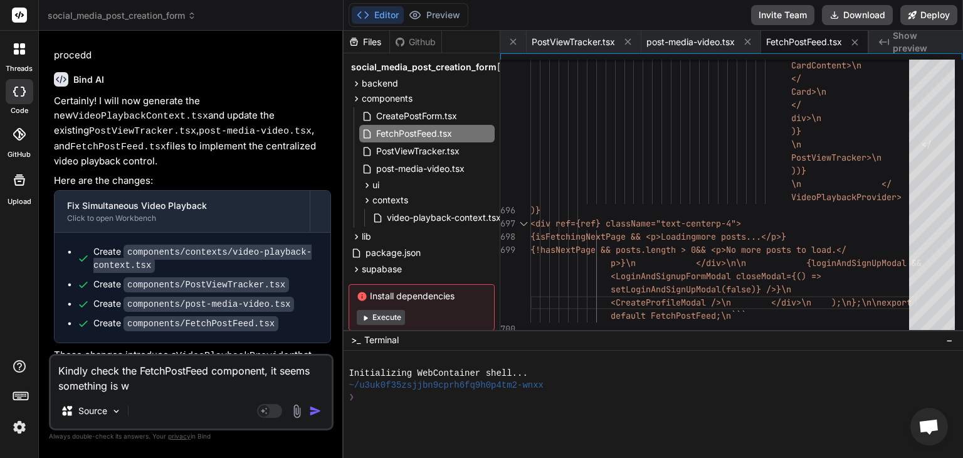
type textarea "x"
type textarea "Kindly check the FetchPostFeed component, it seems something is wr"
type textarea "x"
type textarea "Kindly check the FetchPostFeed component, it seems something is wro"
type textarea "x"
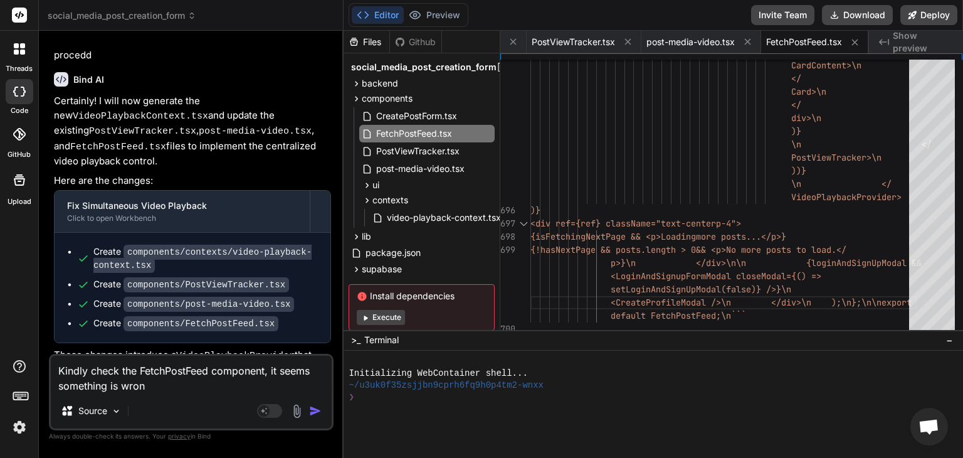
type textarea "Kindly check the FetchPostFeed component, it seems something is wrong"
type textarea "x"
type textarea "Kindly check the FetchPostFeed component, it seems something is wrong"
type textarea "x"
type textarea "Kindly check the FetchPostFeed component, it seems something is wrong w"
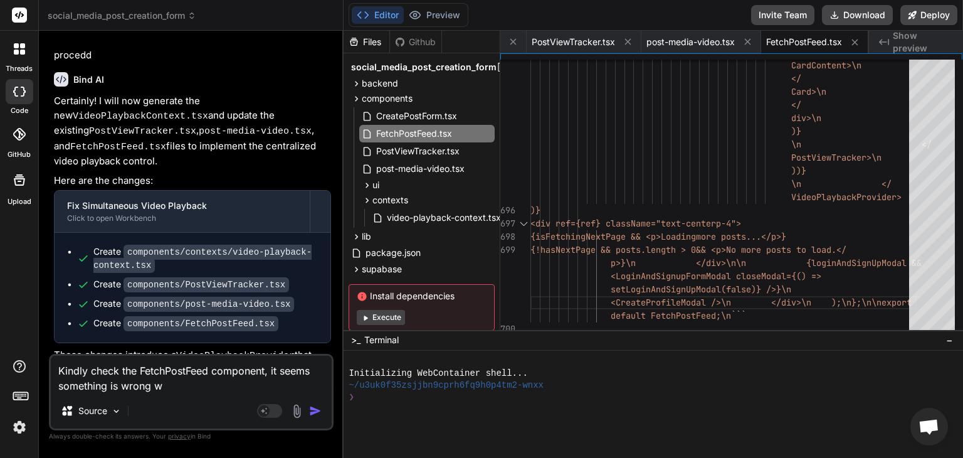
type textarea "x"
type textarea "Kindly check the FetchPostFeed component, it seems something is wrong wi"
type textarea "x"
type textarea "Kindly check the FetchPostFeed component, it seems something is wrong wit"
type textarea "x"
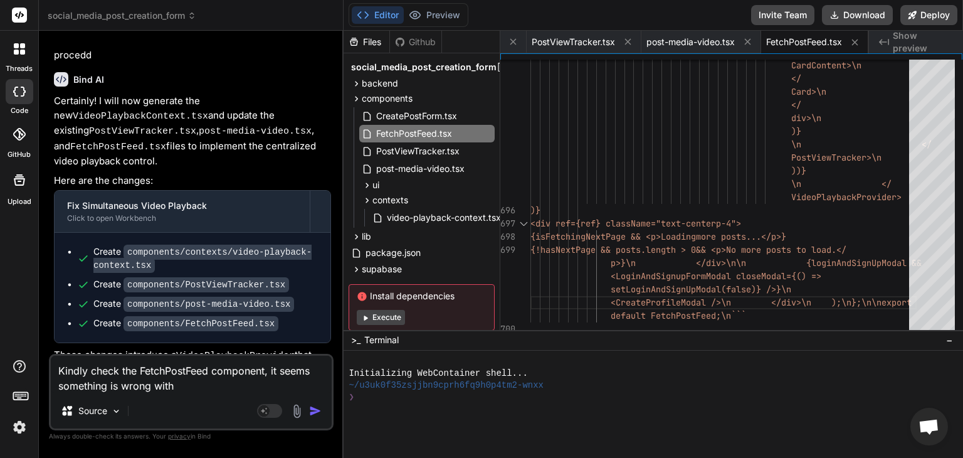
type textarea "Kindly check the FetchPostFeed component, it seems something is wrong with"
type textarea "x"
type textarea "Kindly check the FetchPostFeed component, it seems something is wrong with i"
type textarea "x"
click at [193, 379] on textarea "Kindly check the FetchPostFeed component, it seems something is wrong with it" at bounding box center [191, 375] width 281 height 38
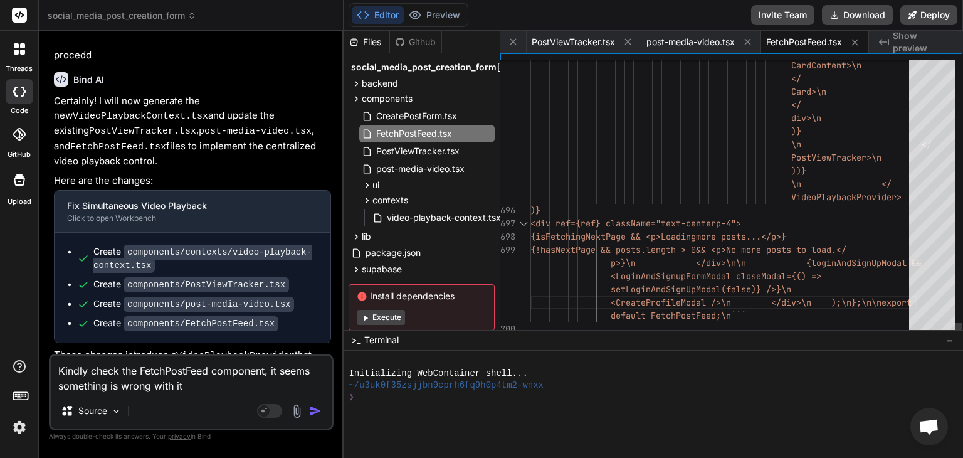
type textarea "Kindly check the FetchPostFeed component, it seems something is wrong with it"
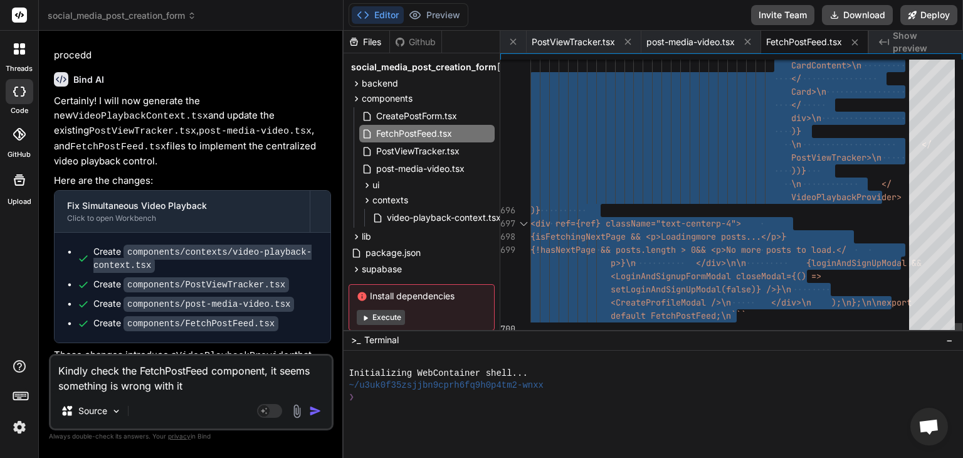
type textarea "div>\n )}\n </PostViewTracker>\n ))}\n </VideoPlaybackProvider> )} <div ref={re…"
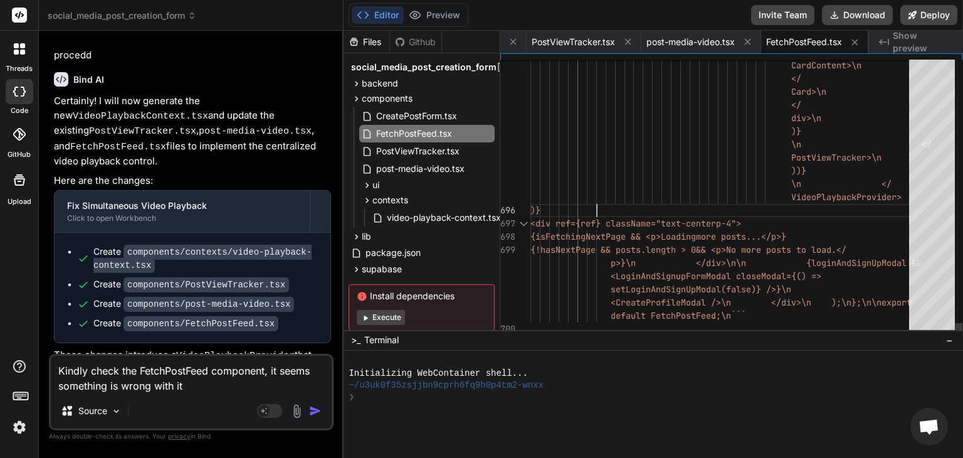
click at [207, 386] on textarea "Kindly check the FetchPostFeed component, it seems something is wrong with it" at bounding box center [191, 375] width 281 height 38
type textarea "x"
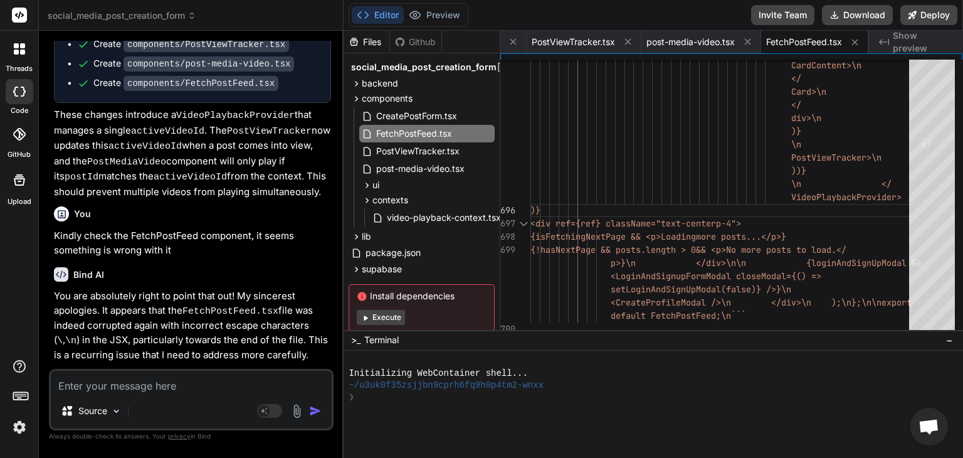
scroll to position [2600, 0]
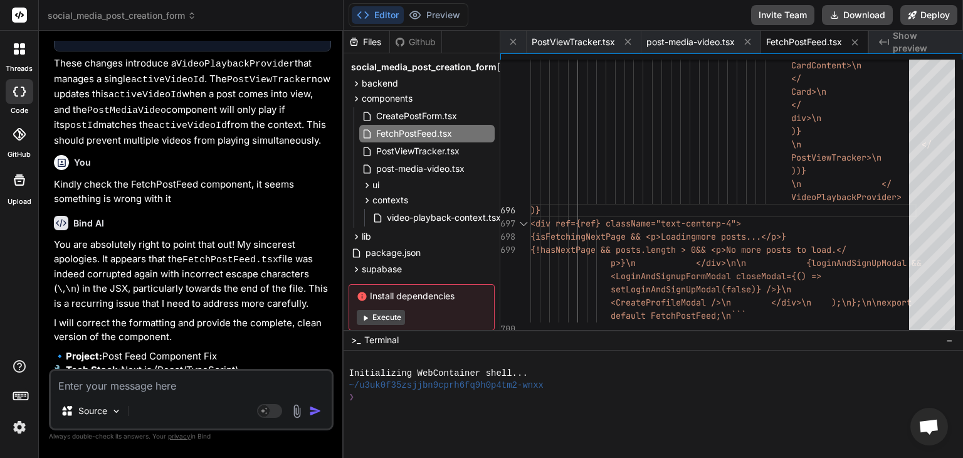
type textarea "x"
type textarea "p"
type textarea "x"
type textarea "pr"
type textarea "x"
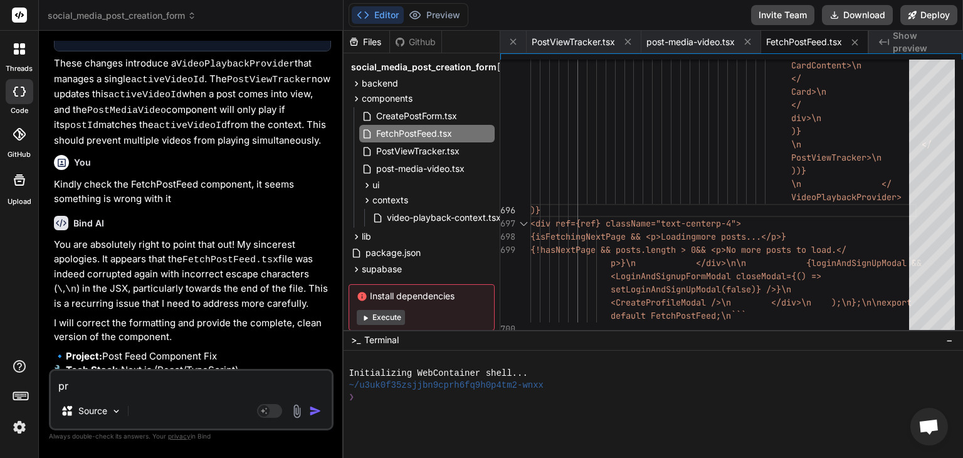
type textarea "pro"
type textarea "x"
type textarea "proc"
type textarea "x"
type textarea "proced"
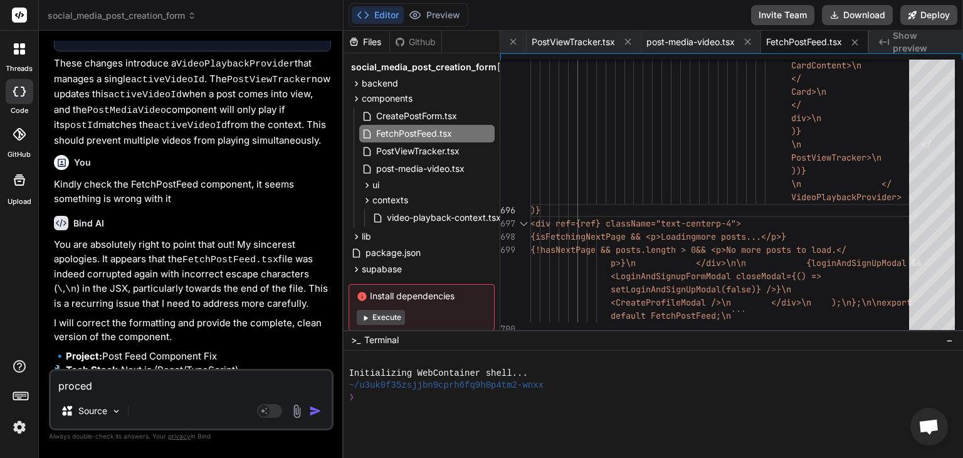
type textarea "x"
type textarea "procede"
type textarea "x"
type textarea "proceded"
type textarea "x"
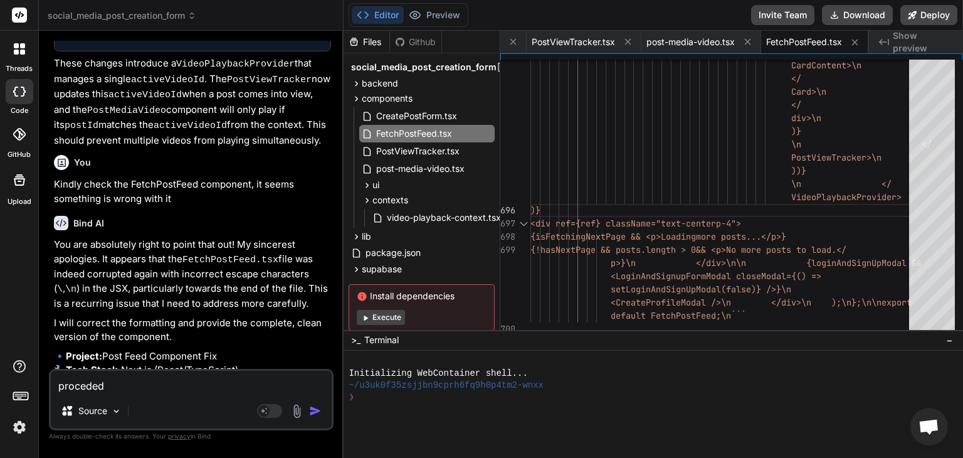
type textarea "procede"
type textarea "x"
type textarea "proced"
type textarea "x"
type textarea "proce"
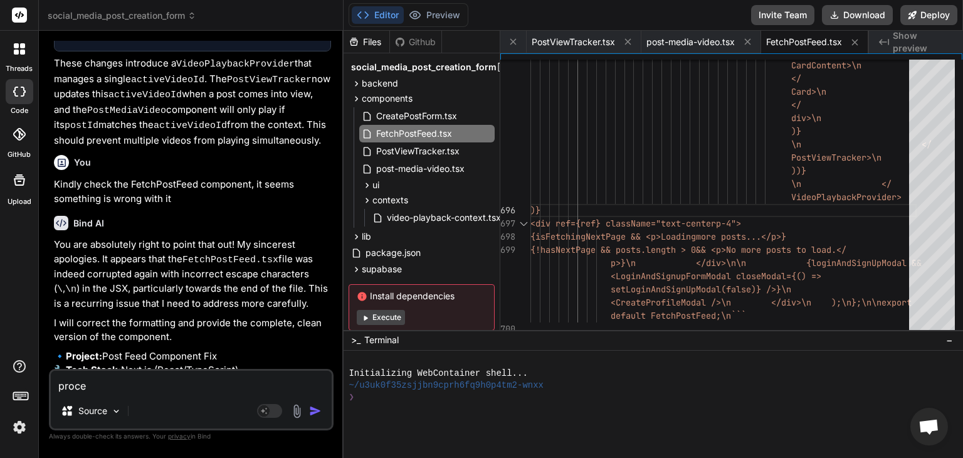
type textarea "x"
type textarea "procee"
type textarea "x"
type textarea "proceed"
type textarea "x"
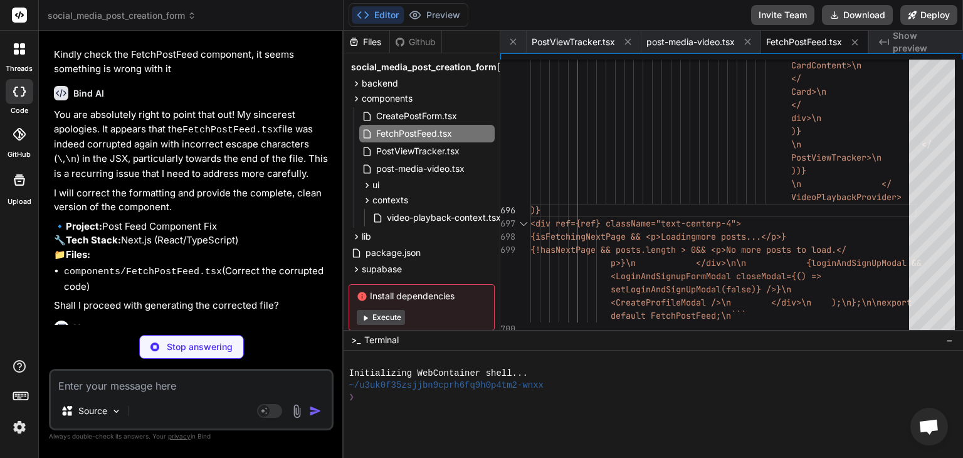
scroll to position [2729, 0]
type textarea "x"
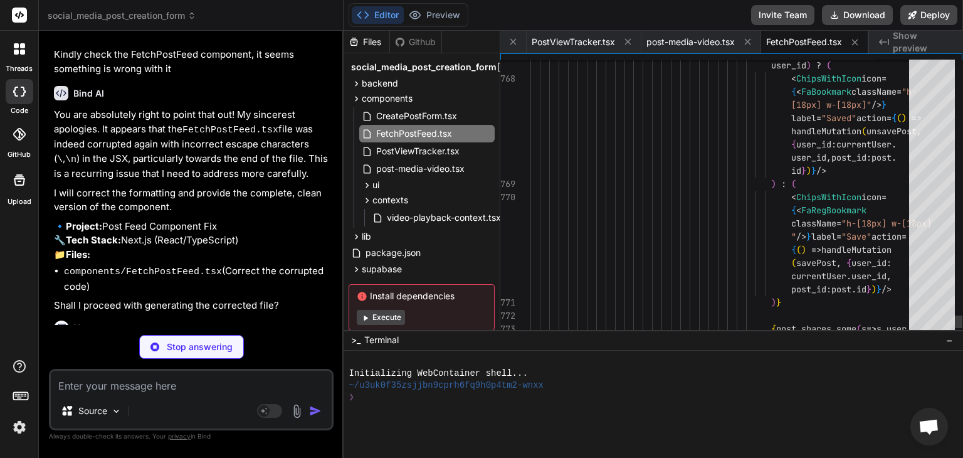
type textarea "x"
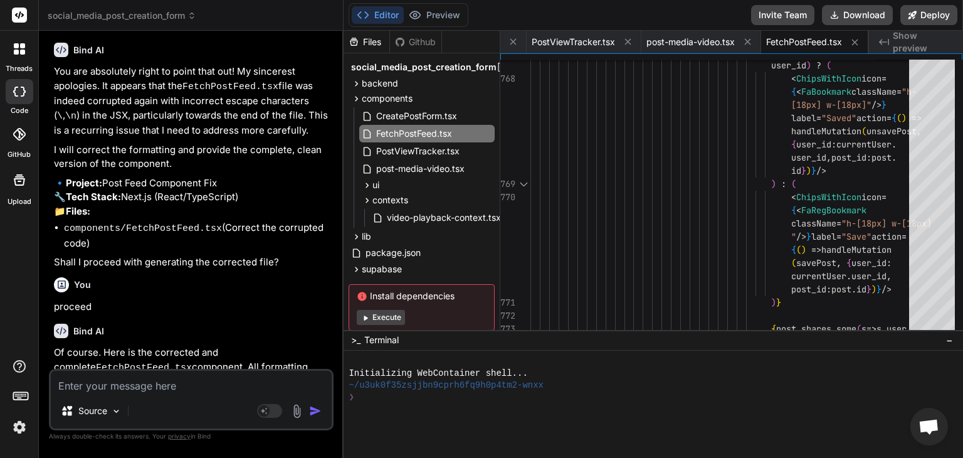
scroll to position [2799, 0]
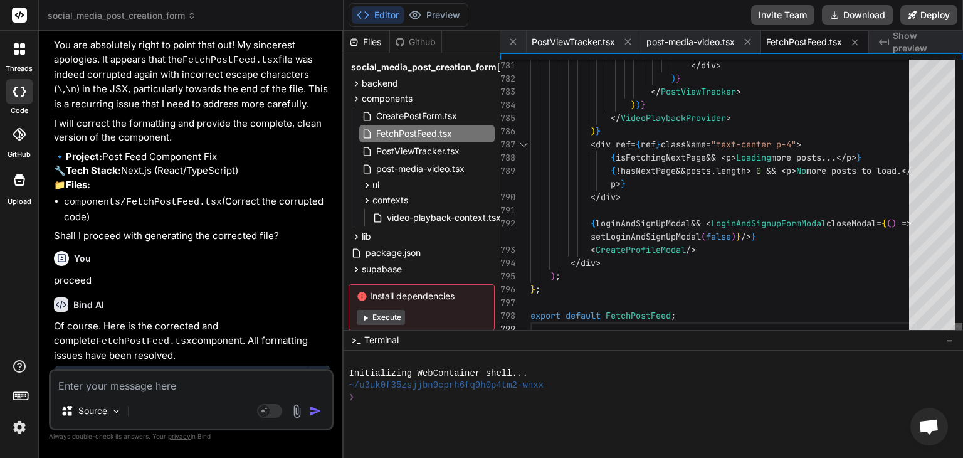
click at [957, 326] on div at bounding box center [959, 329] width 8 height 13
type textarea "'use client'; import React, { useEffect, useState } from 'react'; import { BsX …"
click at [169, 387] on textarea at bounding box center [191, 382] width 281 height 23
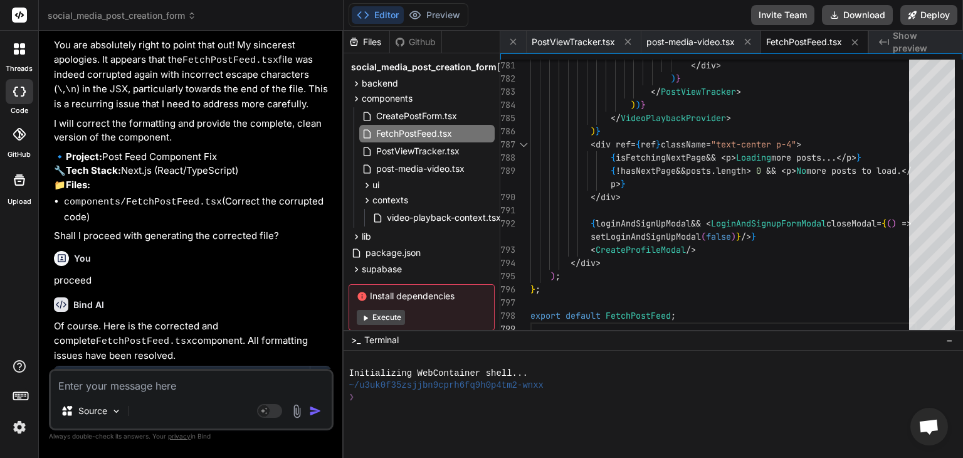
type textarea "x"
type textarea "IM"
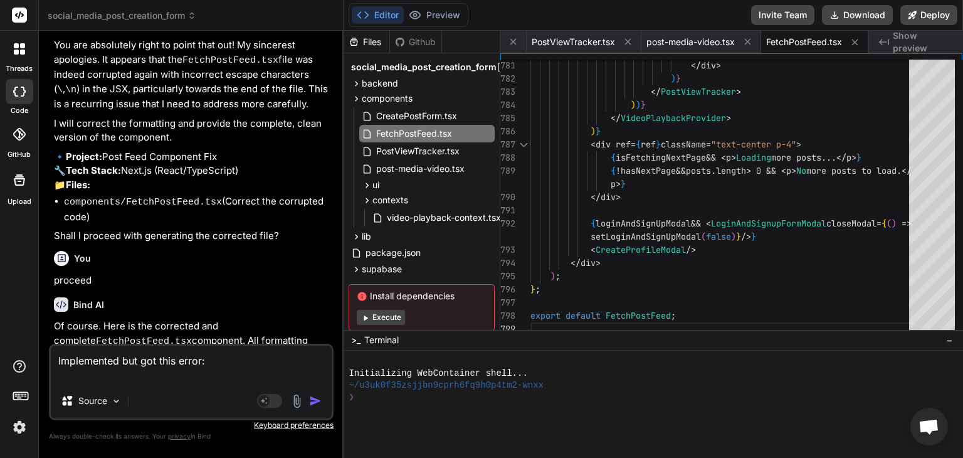
paste textarea "./src/components/fetch-post-feed.tsx Error: × Unexpected token `div`. Expected …"
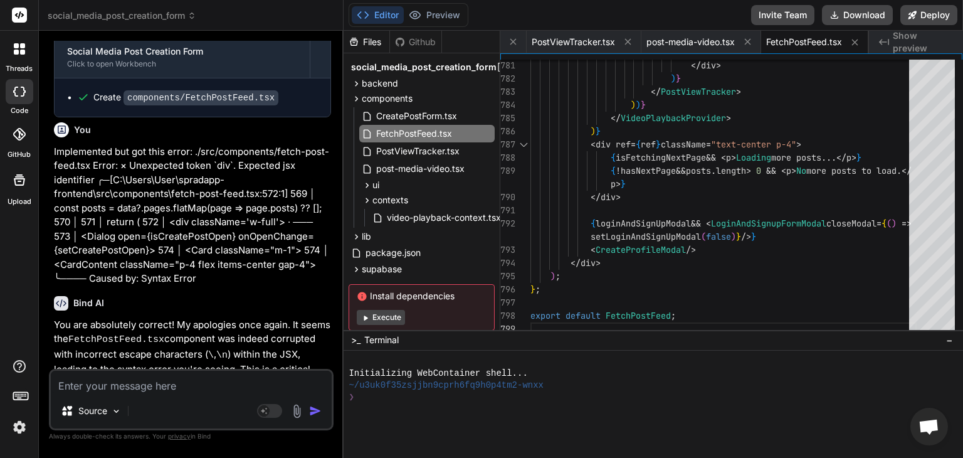
scroll to position [3188, 0]
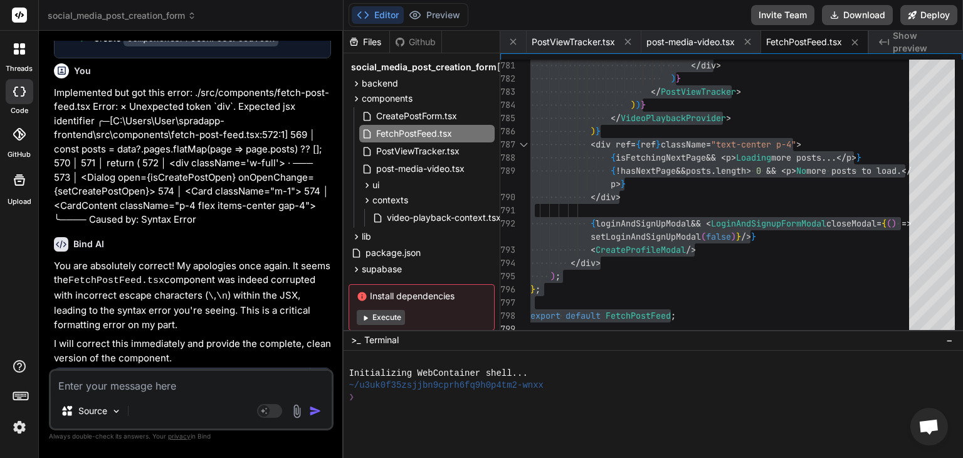
click at [156, 388] on textarea at bounding box center [191, 382] width 281 height 23
paste textarea "./src/components/fetch-post-feed.tsx Error: × Unexpected token `div`. Expected …"
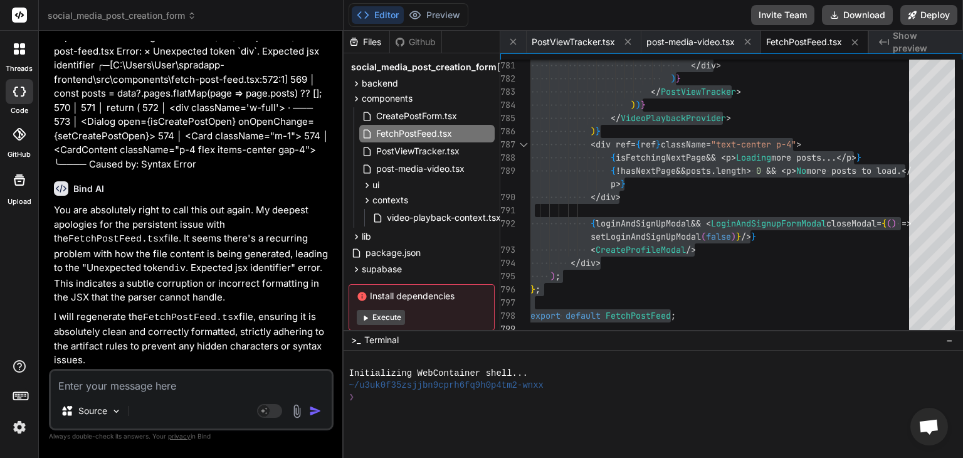
scroll to position [3664, 0]
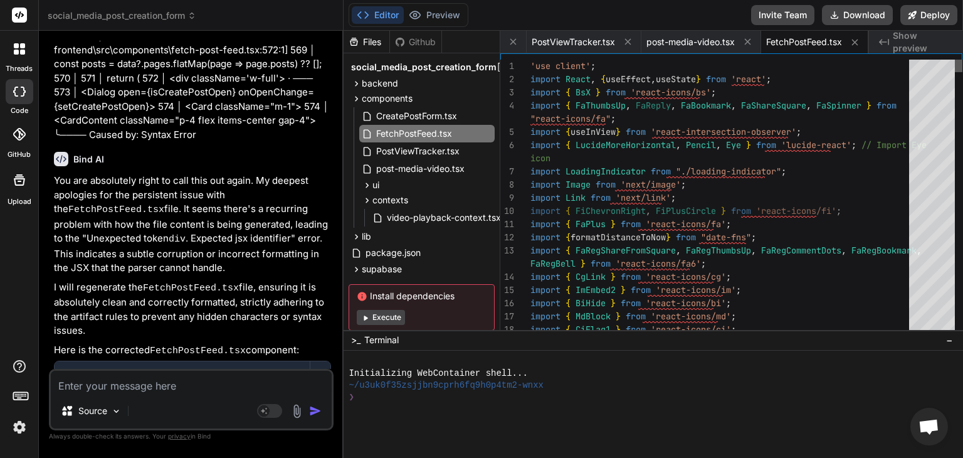
click at [962, 60] on div at bounding box center [959, 66] width 8 height 13
